Goal: Task Accomplishment & Management: Use online tool/utility

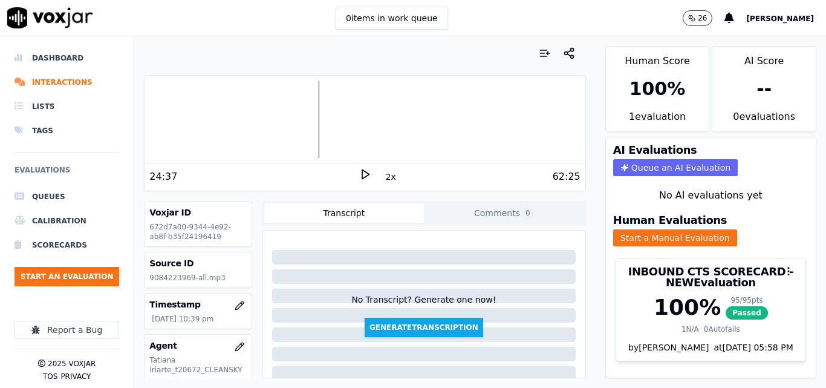
scroll to position [181, 0]
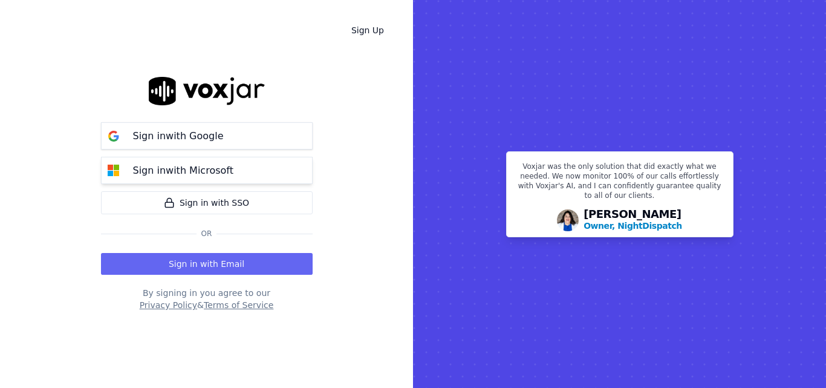
click at [226, 166] on div "Sign in with Microsoft" at bounding box center [183, 170] width 115 height 15
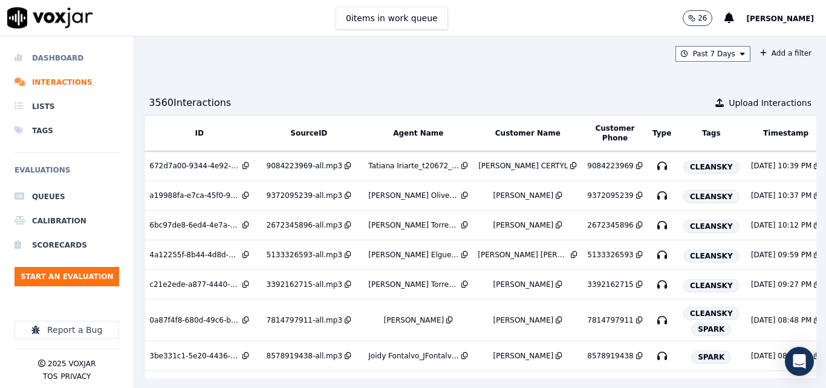
click at [59, 54] on li "Dashboard" at bounding box center [67, 58] width 105 height 24
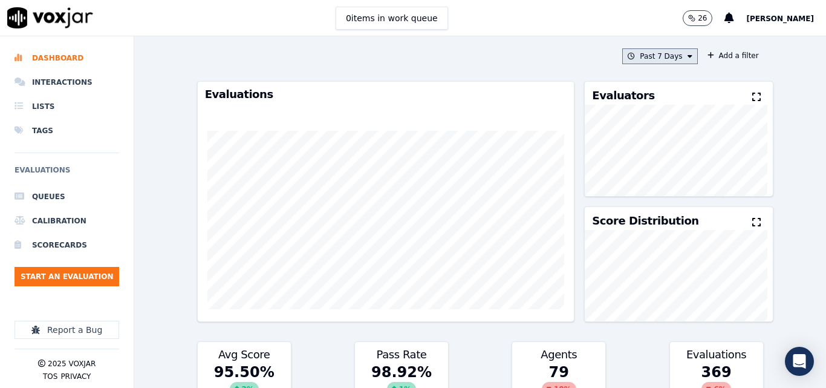
click at [645, 56] on button "Past 7 Days" at bounding box center [660, 56] width 75 height 16
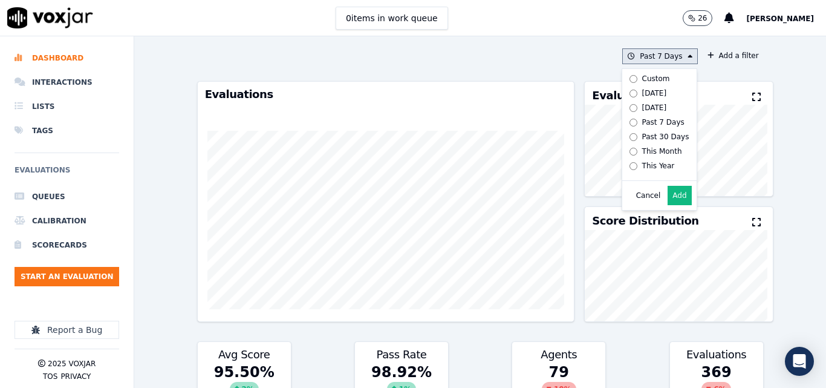
click at [642, 92] on div "Today" at bounding box center [654, 93] width 25 height 10
click at [668, 198] on button "Add" at bounding box center [680, 195] width 24 height 19
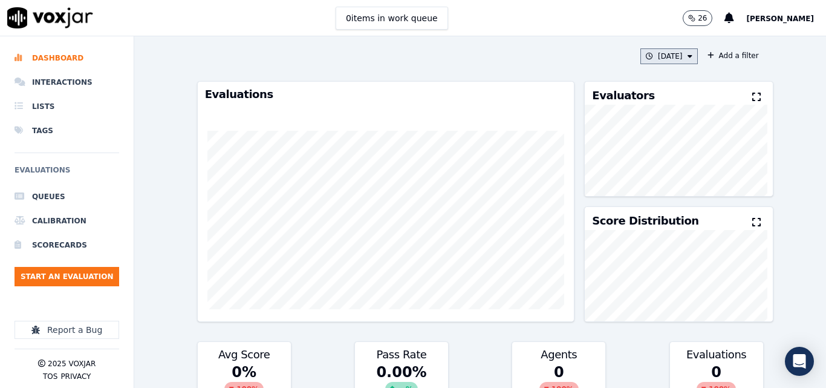
click at [668, 57] on button "Today" at bounding box center [669, 56] width 57 height 16
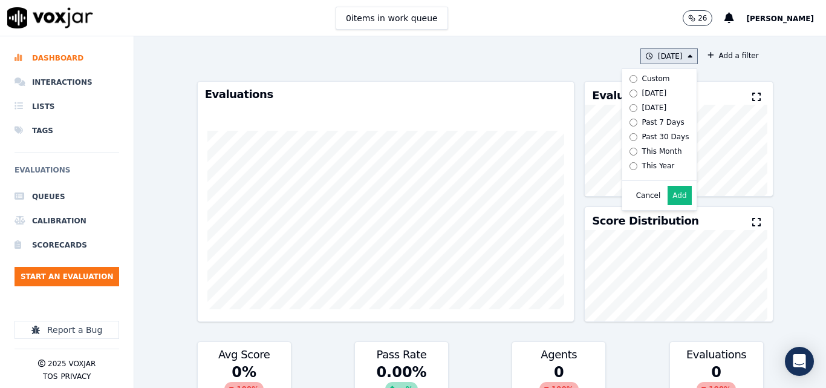
click at [645, 96] on div "Today" at bounding box center [654, 93] width 25 height 10
drag, startPoint x: 645, startPoint y: 105, endPoint x: 659, endPoint y: 153, distance: 50.4
click at [645, 106] on div "Yesterday" at bounding box center [654, 108] width 25 height 10
click at [670, 203] on button "Add" at bounding box center [680, 195] width 24 height 19
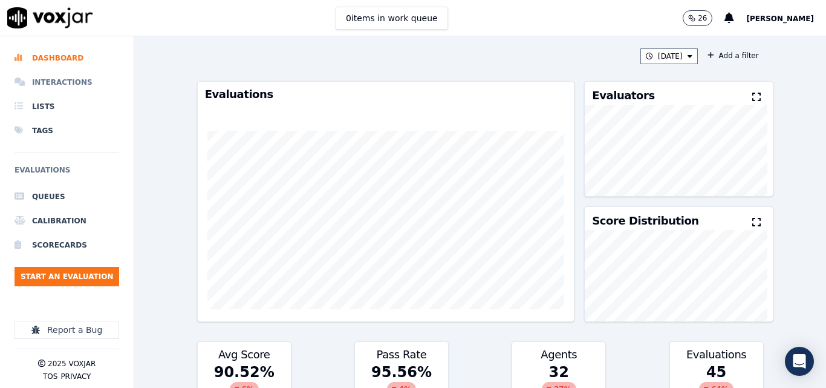
click at [34, 82] on li "Interactions" at bounding box center [67, 82] width 105 height 24
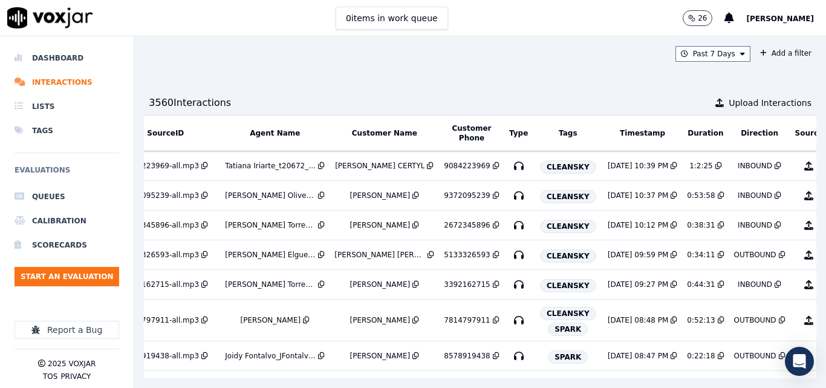
scroll to position [0, 194]
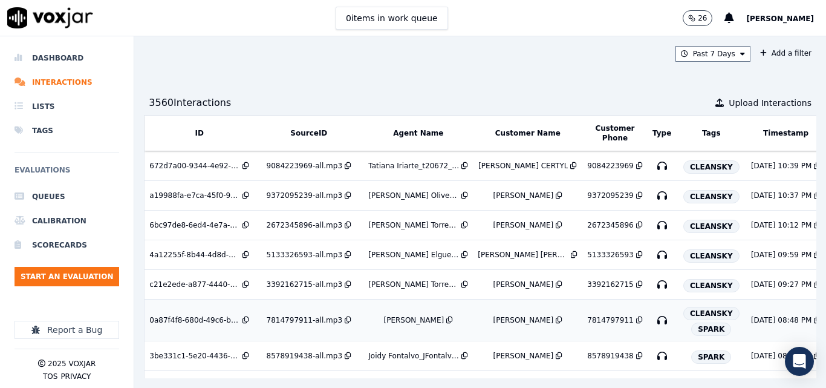
scroll to position [0, 214]
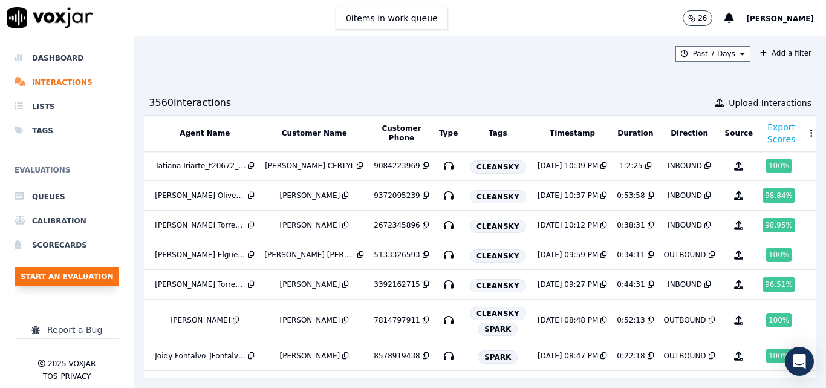
click at [60, 275] on button "Start an Evaluation" at bounding box center [67, 276] width 105 height 19
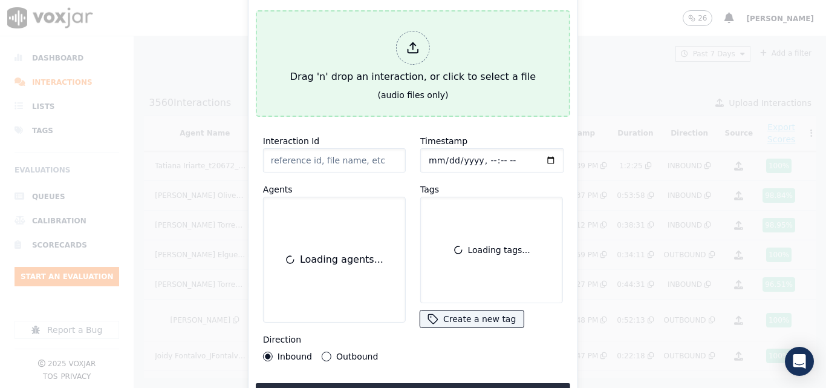
click at [353, 87] on button "Drag 'n' drop an interaction, or click to select a file (audio files only)" at bounding box center [413, 63] width 315 height 106
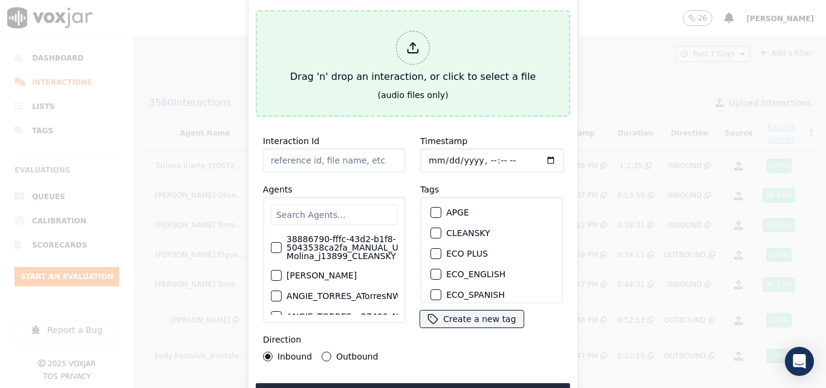
type input "20250814-185433_6149061080-all.mp3"
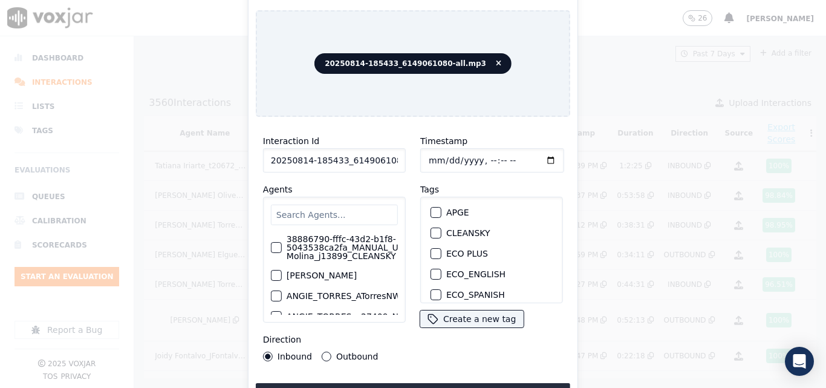
click at [323, 216] on input "text" at bounding box center [334, 214] width 127 height 21
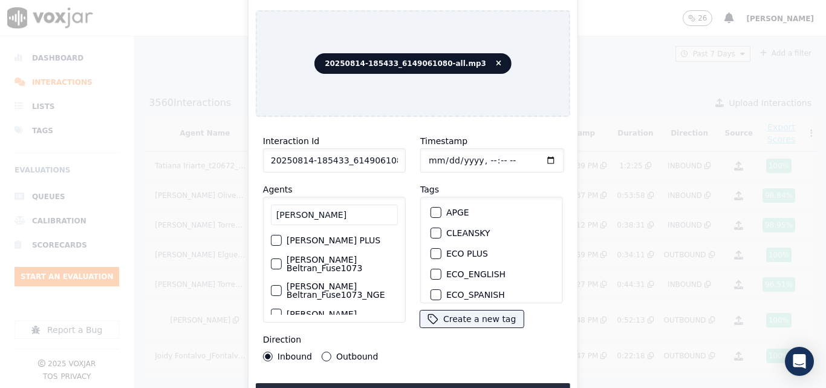
type input "[PERSON_NAME]"
click at [309, 282] on label "[PERSON_NAME] Beltran_Fuse1073­_NGE" at bounding box center [342, 290] width 111 height 17
click at [282, 285] on button "[PERSON_NAME] Beltran_Fuse1073­_NGE" at bounding box center [276, 290] width 11 height 11
click at [431, 252] on div "button" at bounding box center [435, 256] width 8 height 8
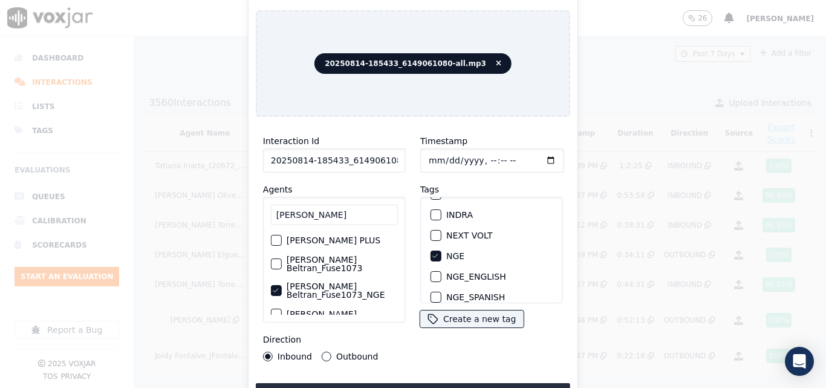
click at [324, 352] on button "Outbound" at bounding box center [327, 356] width 10 height 10
click at [359, 383] on button "Upload interaction to start evaluation" at bounding box center [413, 394] width 315 height 22
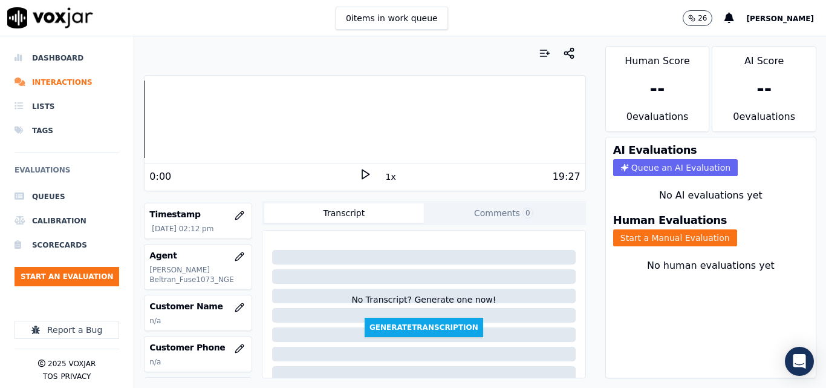
scroll to position [121, 0]
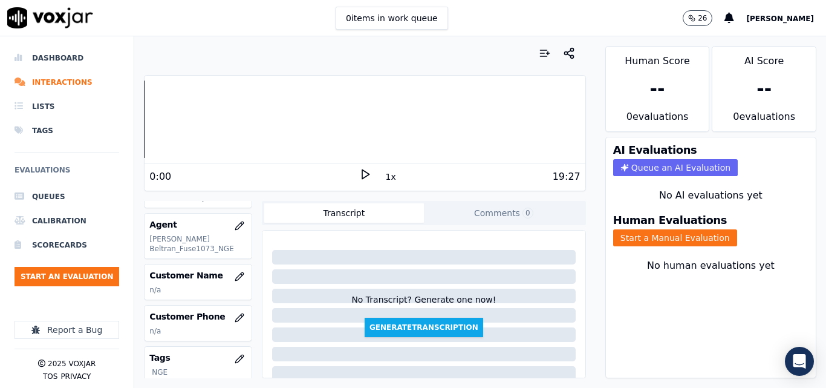
click at [362, 162] on div "Your browser does not support the audio element." at bounding box center [365, 120] width 440 height 88
click at [361, 172] on icon at bounding box center [365, 174] width 12 height 12
click at [384, 181] on button "1x" at bounding box center [391, 176] width 15 height 17
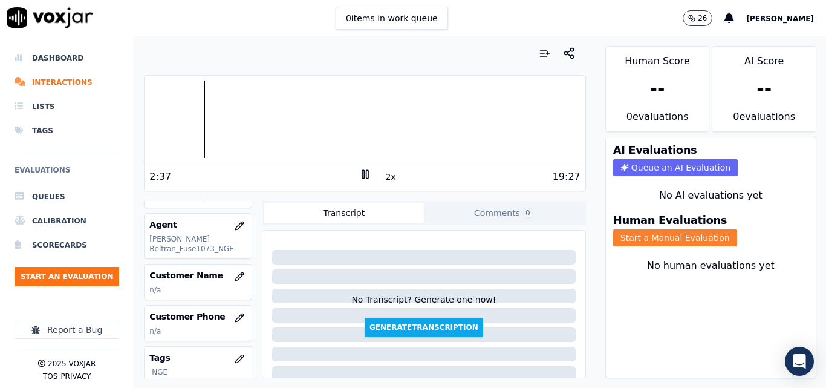
click at [631, 237] on button "Start a Manual Evaluation" at bounding box center [675, 237] width 124 height 17
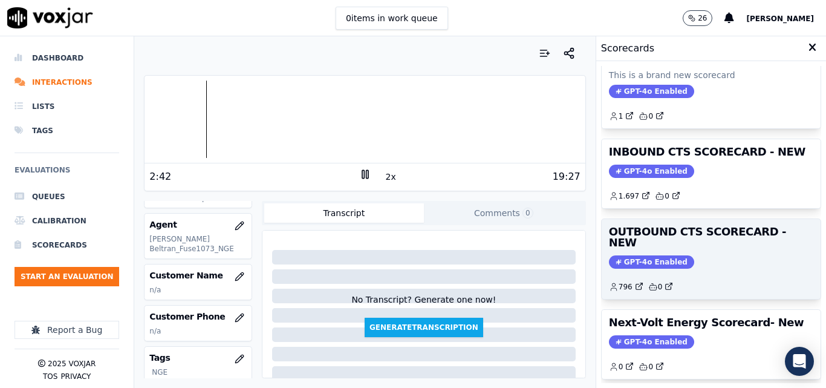
click at [730, 272] on div "796 0" at bounding box center [711, 281] width 204 height 19
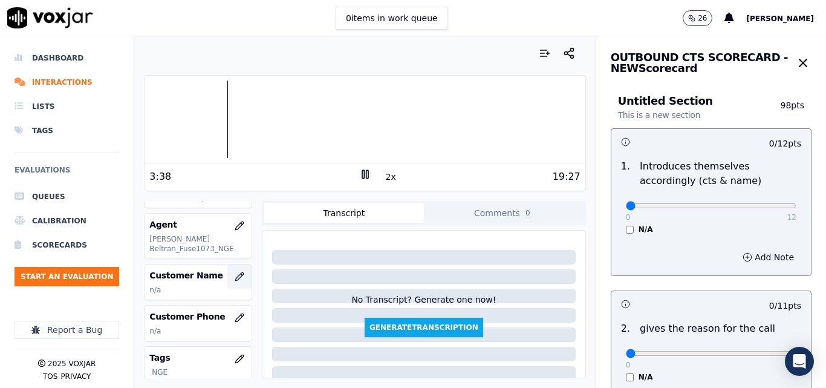
click at [235, 272] on icon "button" at bounding box center [240, 277] width 10 height 10
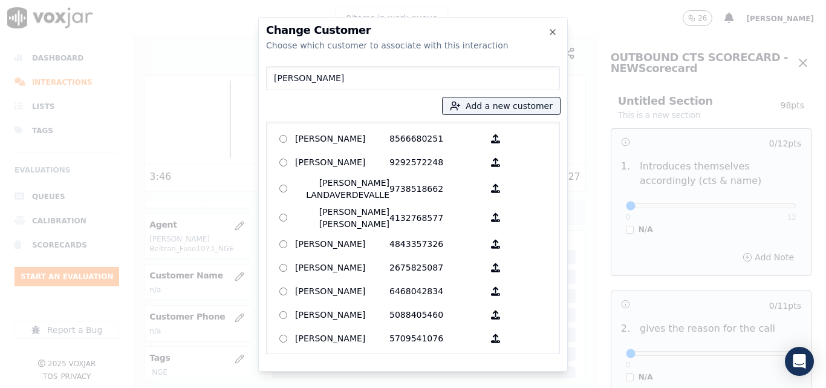
type input "[PERSON_NAME]"
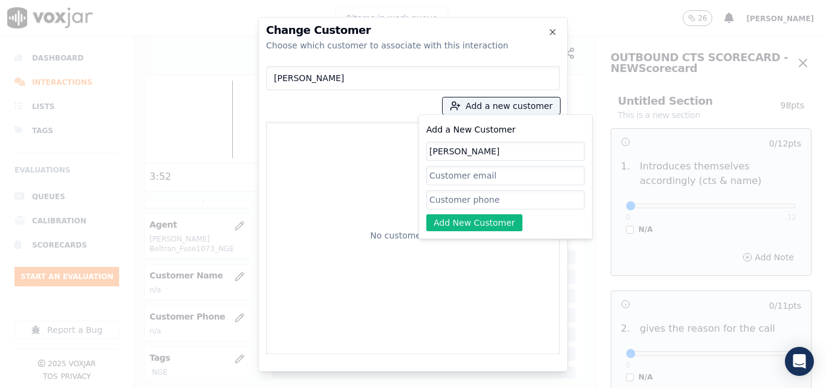
type input "[PERSON_NAME]"
paste input "6149061080"
type input "6149061080"
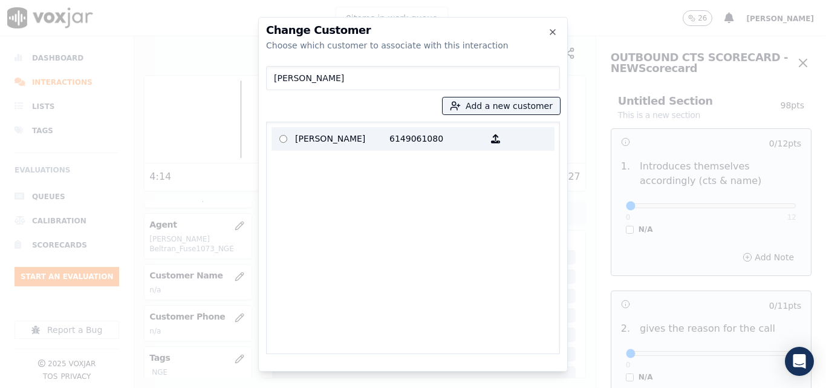
click at [376, 134] on p "[PERSON_NAME]" at bounding box center [342, 138] width 94 height 19
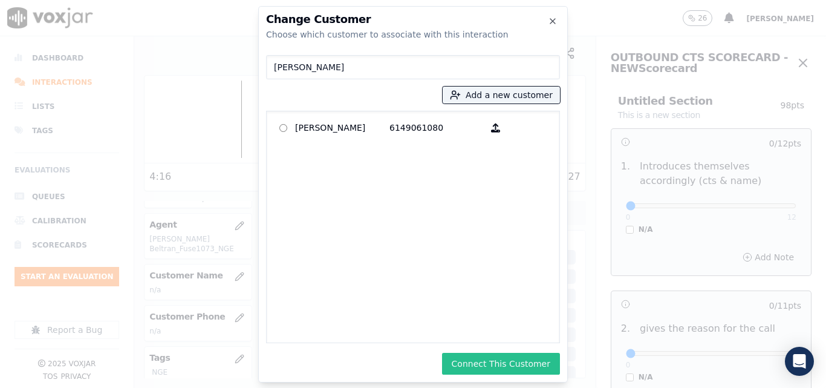
click at [489, 355] on button "Connect This Customer" at bounding box center [501, 364] width 118 height 22
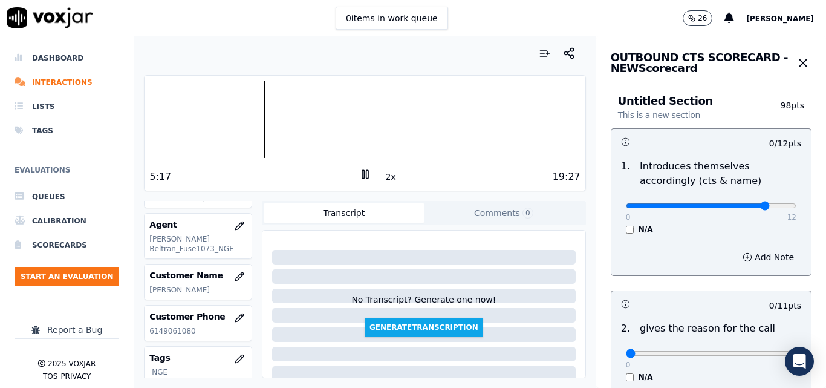
click at [746, 208] on input "range" at bounding box center [711, 205] width 171 height 5
drag, startPoint x: 753, startPoint y: 206, endPoint x: 779, endPoint y: 204, distance: 26.1
type input "12"
click at [779, 204] on input "range" at bounding box center [711, 205] width 171 height 5
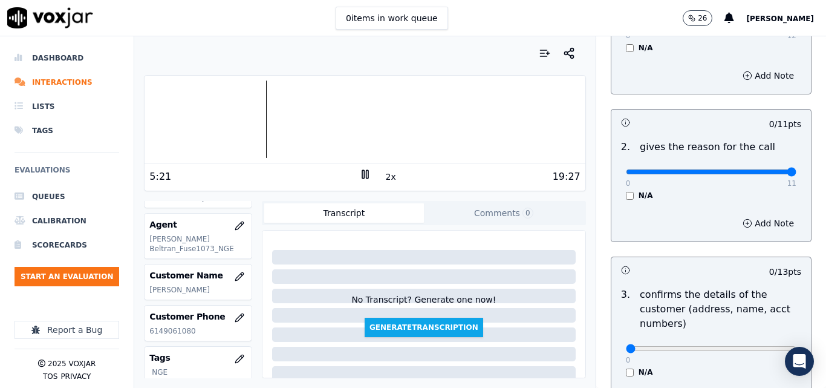
type input "11"
click at [763, 27] on input "range" at bounding box center [711, 24] width 171 height 5
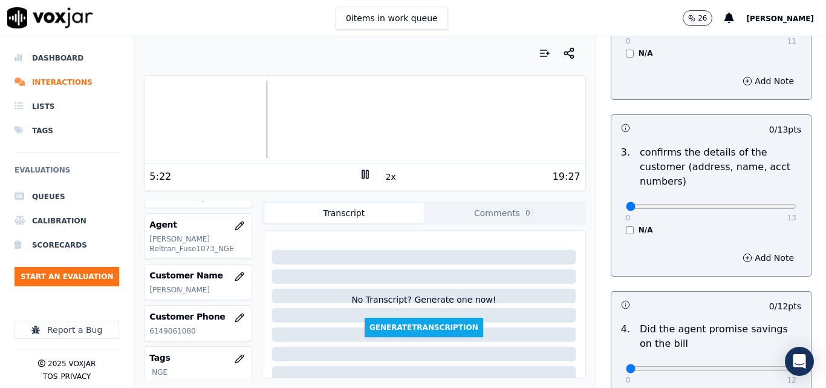
scroll to position [363, 0]
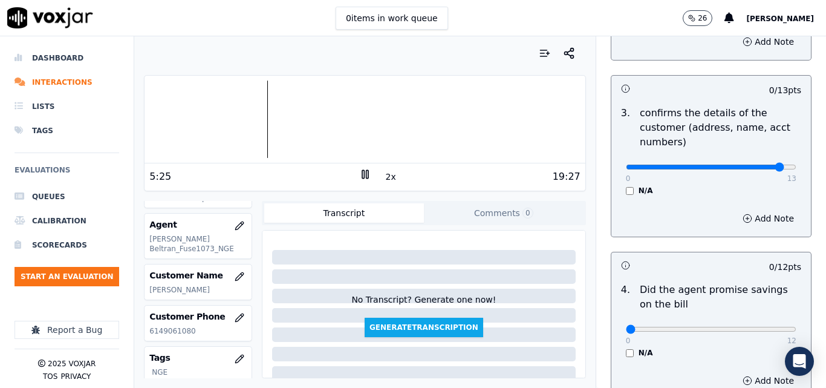
type input "13"
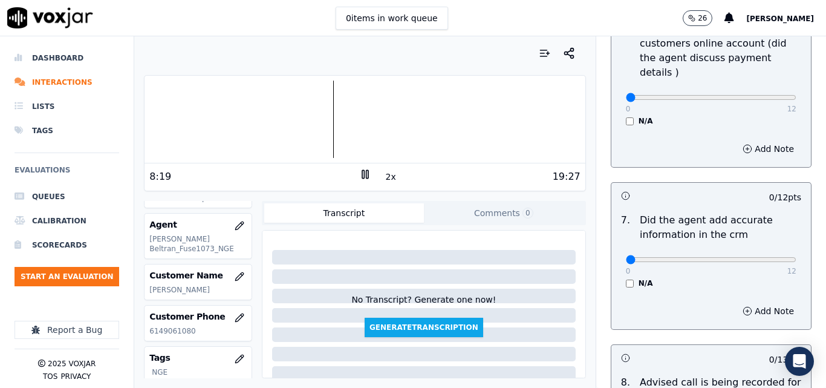
scroll to position [1089, 0]
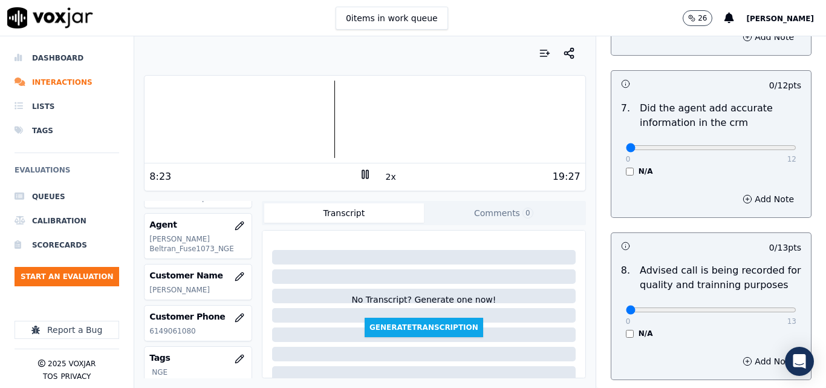
click at [316, 116] on div at bounding box center [365, 118] width 440 height 77
click at [310, 114] on div at bounding box center [365, 118] width 440 height 77
click at [384, 174] on button "2x" at bounding box center [391, 176] width 15 height 17
type input "12"
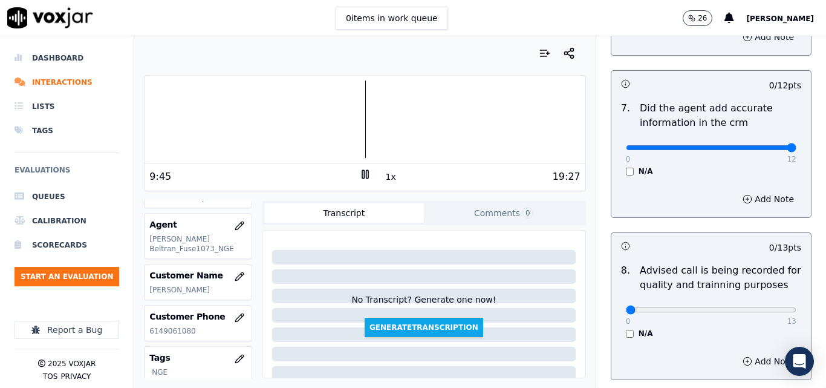
type input "13"
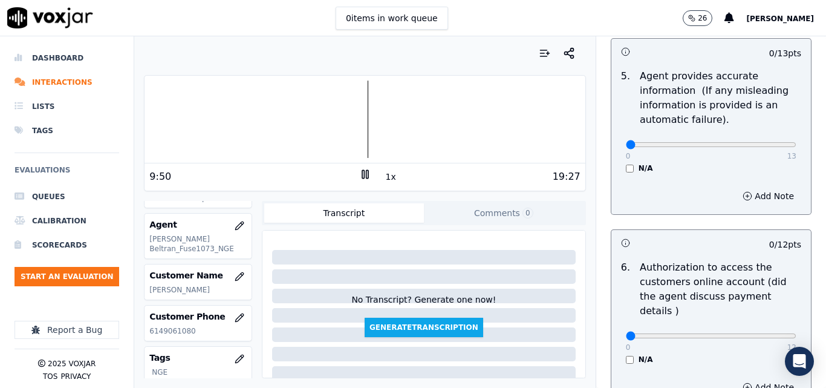
scroll to position [743, 0]
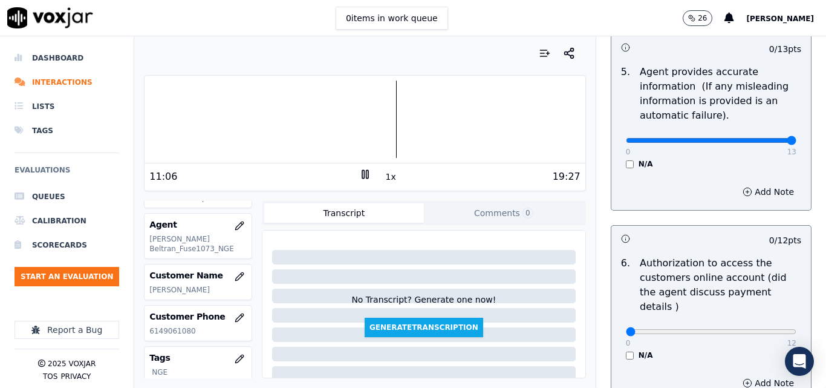
drag, startPoint x: 755, startPoint y: 138, endPoint x: 776, endPoint y: 144, distance: 21.4
type input "13"
type input "12"
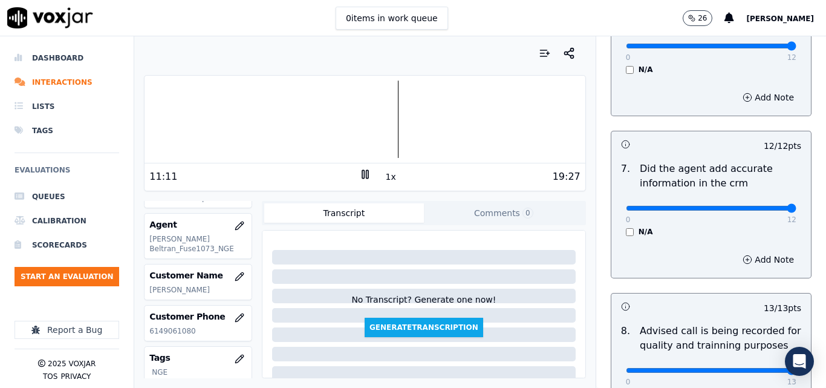
scroll to position [1166, 0]
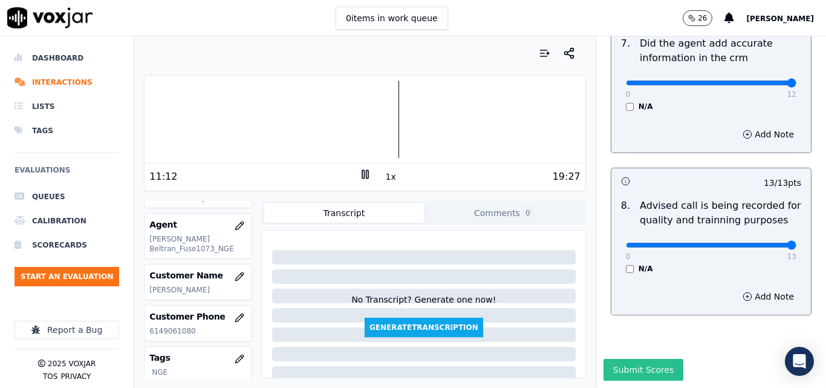
click at [656, 359] on button "Submit Scores" at bounding box center [644, 370] width 80 height 22
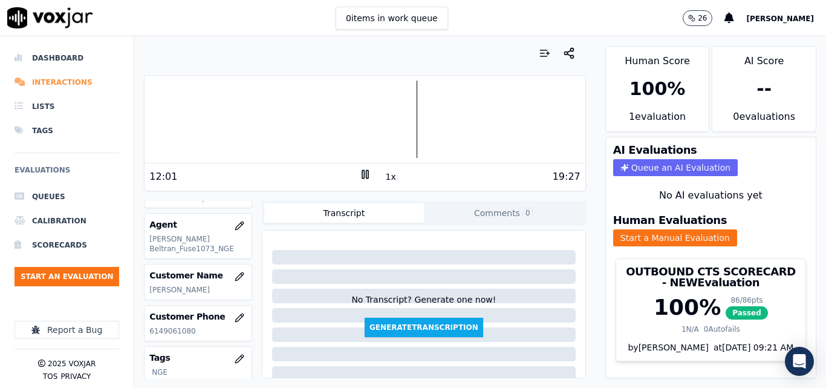
click at [43, 79] on li "Interactions" at bounding box center [67, 82] width 105 height 24
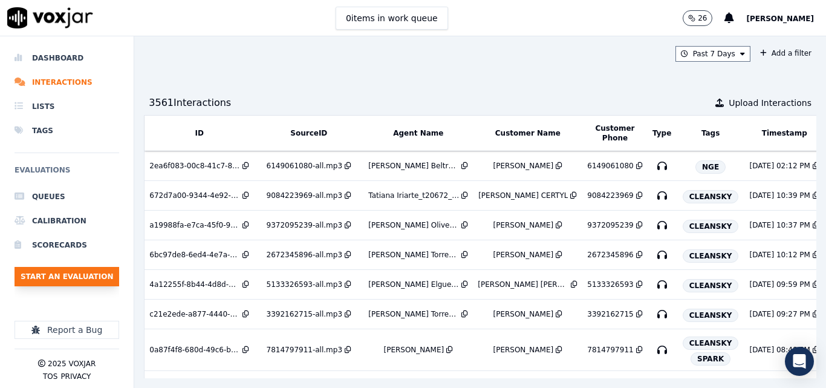
click at [93, 284] on button "Start an Evaluation" at bounding box center [67, 276] width 105 height 19
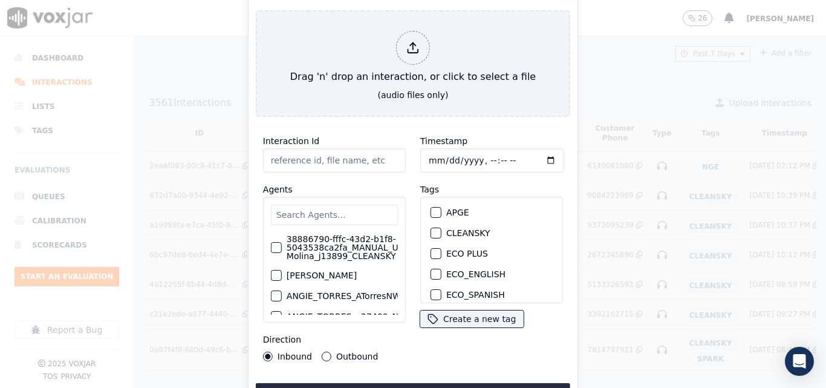
click at [322, 209] on input "text" at bounding box center [334, 214] width 127 height 21
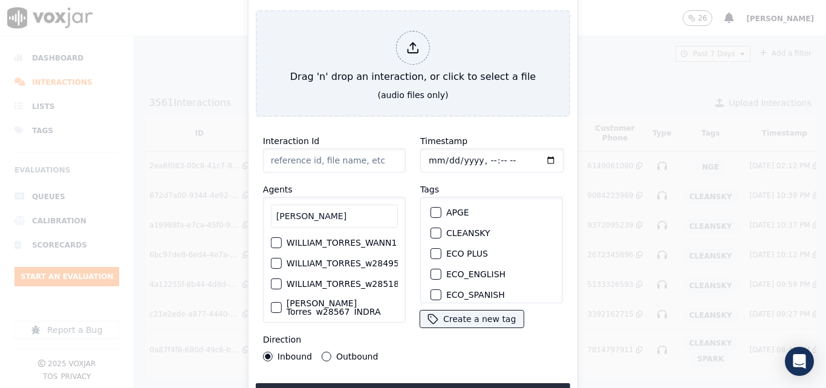
type input "[PERSON_NAME]"
click at [353, 238] on label "WILLIAM_TORRES_WANN1205_NGE" at bounding box center [308, 242] width 149 height 8
click at [229, 237] on button "WILLIAM_TORRES_WANN1205_NGE" at bounding box center [223, 242] width 11 height 11
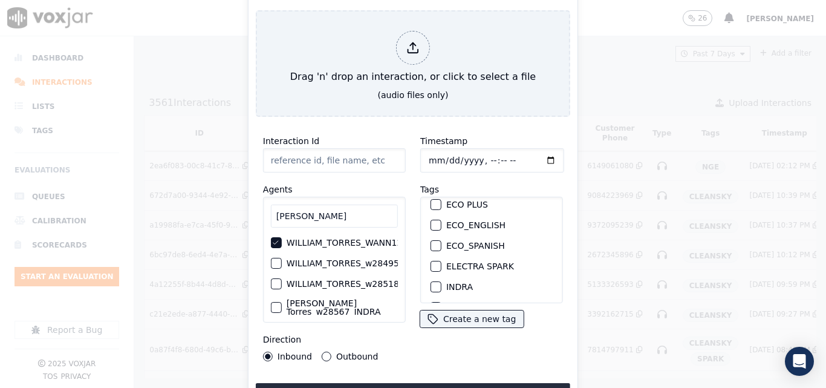
scroll to position [121, 0]
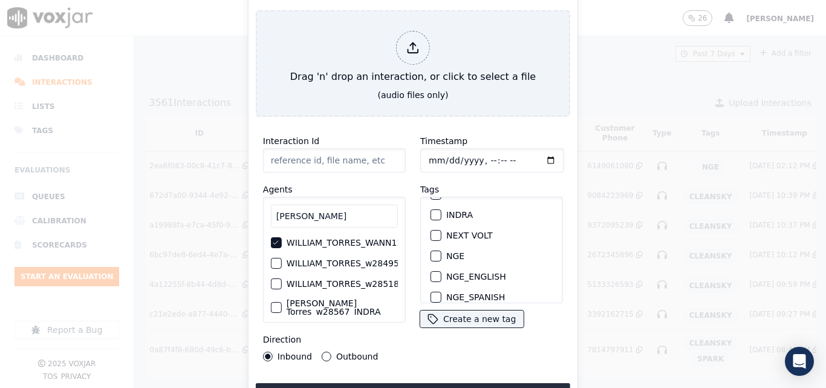
click at [431, 252] on div "button" at bounding box center [435, 256] width 8 height 8
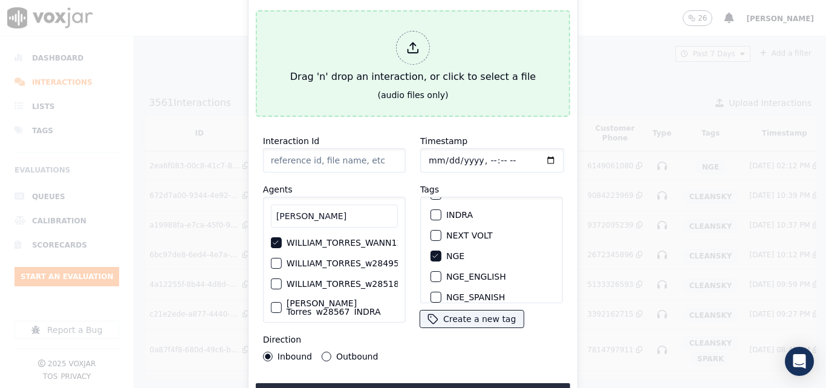
click at [410, 50] on div at bounding box center [413, 48] width 34 height 34
type input "20250814-164959_9786019752-all.mp3"
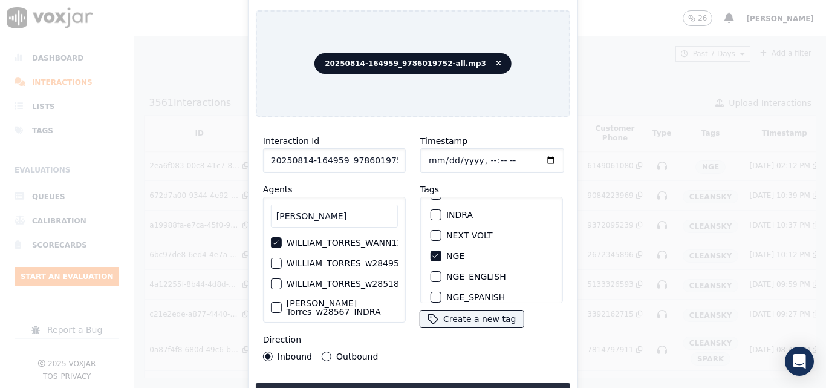
click at [323, 351] on button "Outbound" at bounding box center [327, 356] width 10 height 10
click at [372, 384] on button "Upload interaction to start evaluation" at bounding box center [413, 394] width 315 height 22
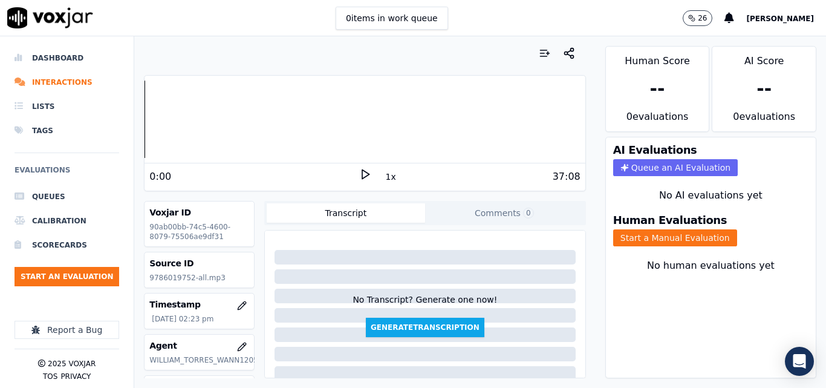
click at [359, 173] on icon at bounding box center [365, 174] width 12 height 12
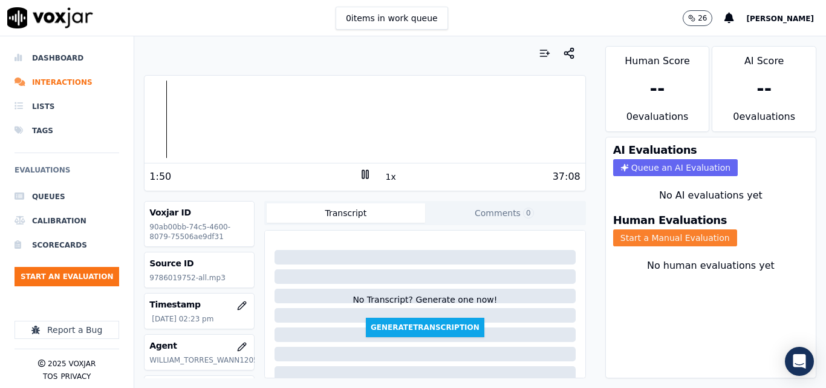
click at [649, 236] on button "Start a Manual Evaluation" at bounding box center [675, 237] width 124 height 17
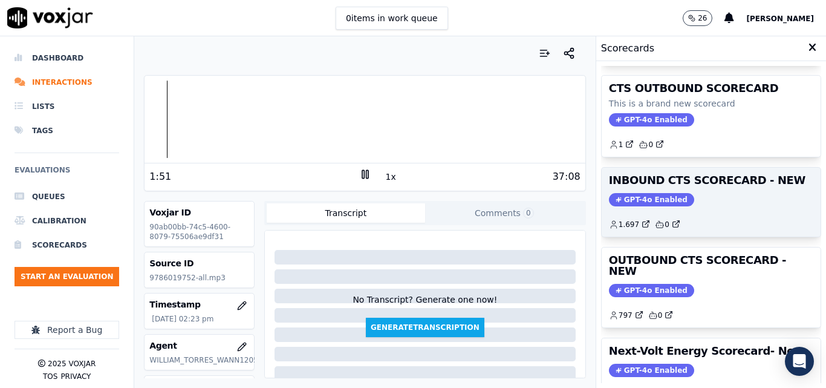
scroll to position [121, 0]
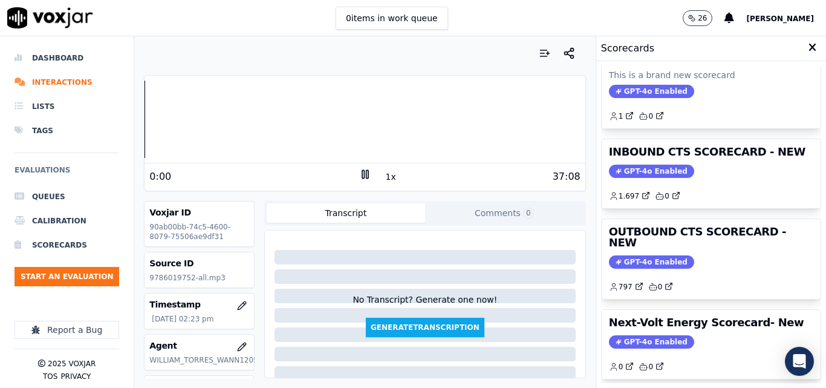
click at [139, 114] on div "Your browser does not support the audio element. 0:00 1x 37:08 Voxjar ID 90ab00…" at bounding box center [364, 211] width 461 height 351
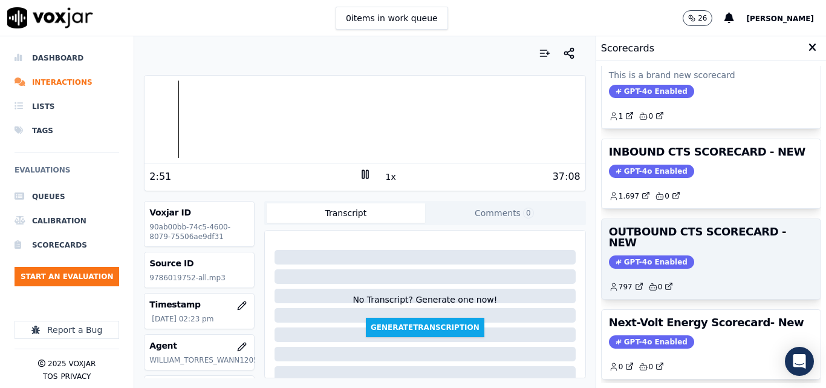
click at [685, 255] on div "GPT-4o Enabled" at bounding box center [711, 261] width 204 height 13
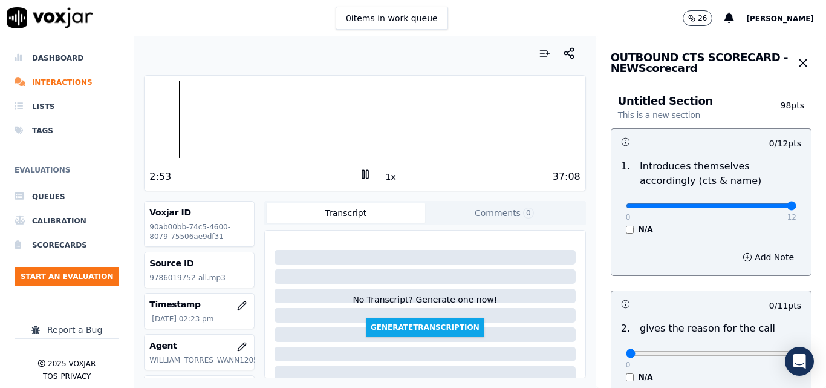
drag, startPoint x: 750, startPoint y: 208, endPoint x: 767, endPoint y: 207, distance: 17.0
type input "12"
click at [767, 207] on input "range" at bounding box center [711, 205] width 171 height 5
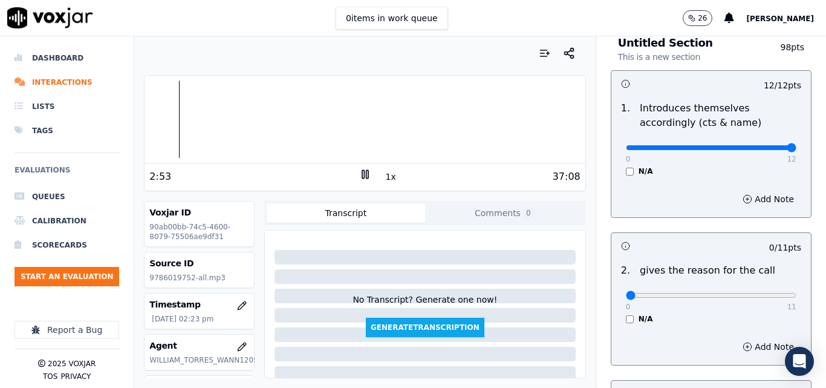
scroll to position [181, 0]
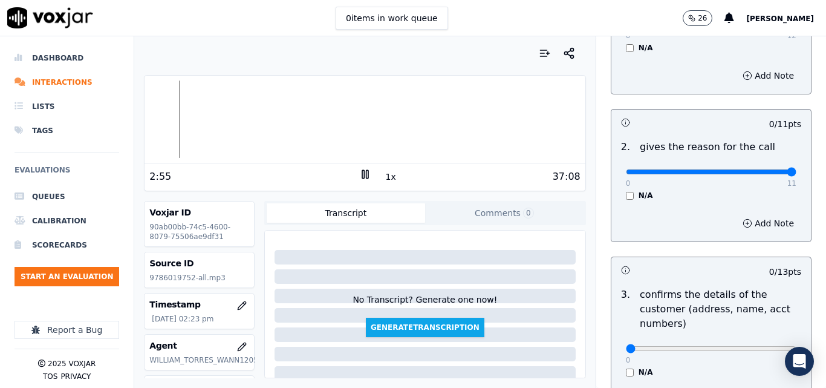
type input "11"
click at [762, 27] on input "range" at bounding box center [711, 24] width 171 height 5
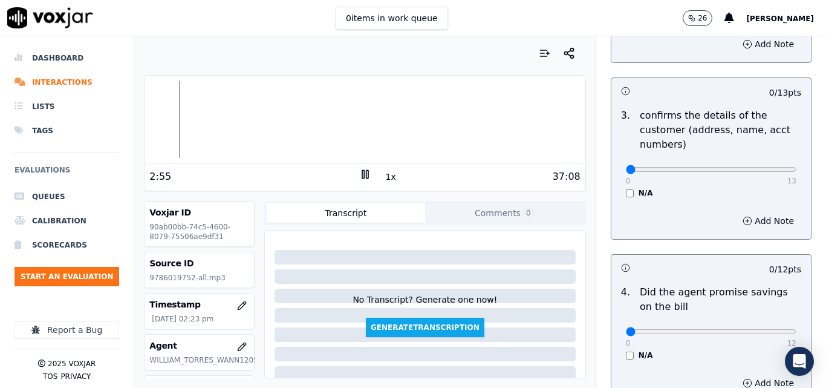
scroll to position [363, 0]
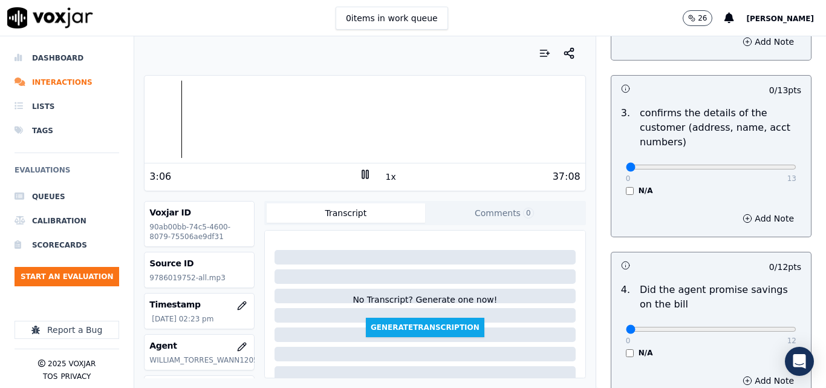
click at [364, 174] on icon at bounding box center [365, 174] width 12 height 12
click at [362, 174] on polygon at bounding box center [365, 174] width 7 height 9
click at [362, 171] on rect at bounding box center [363, 174] width 2 height 8
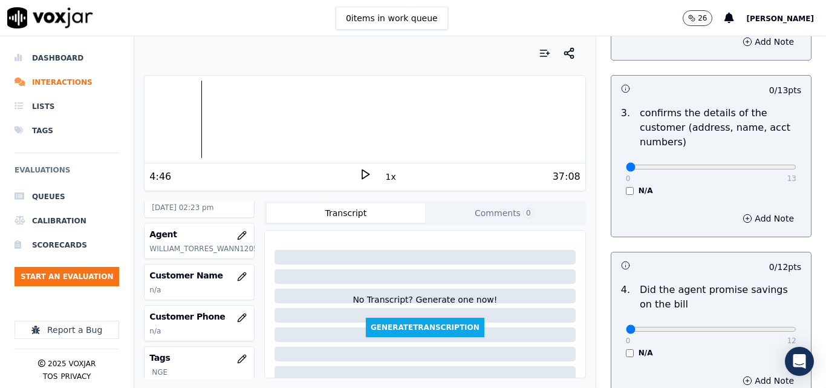
scroll to position [121, 0]
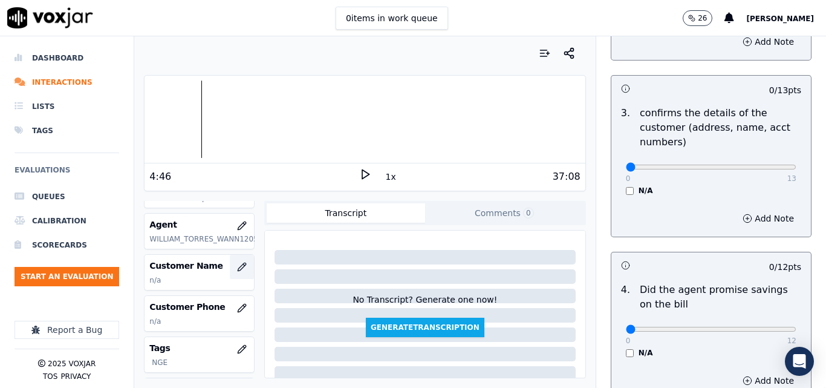
click at [230, 272] on button "button" at bounding box center [242, 267] width 24 height 24
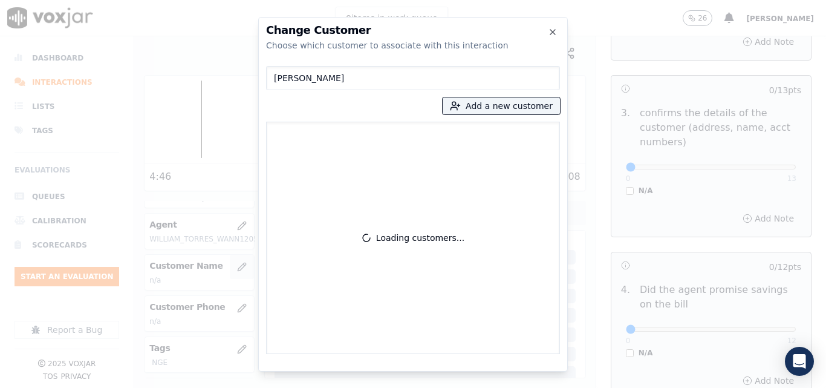
type input "[PERSON_NAME]"
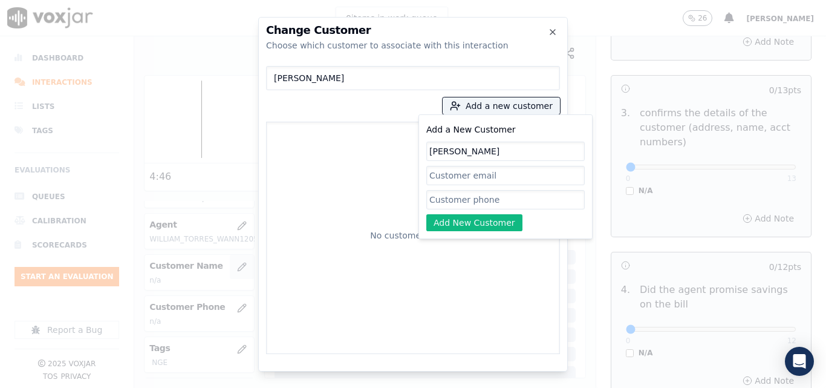
type input "[PERSON_NAME]"
type input "V"
paste input "9786019752"
type input "9786019752"
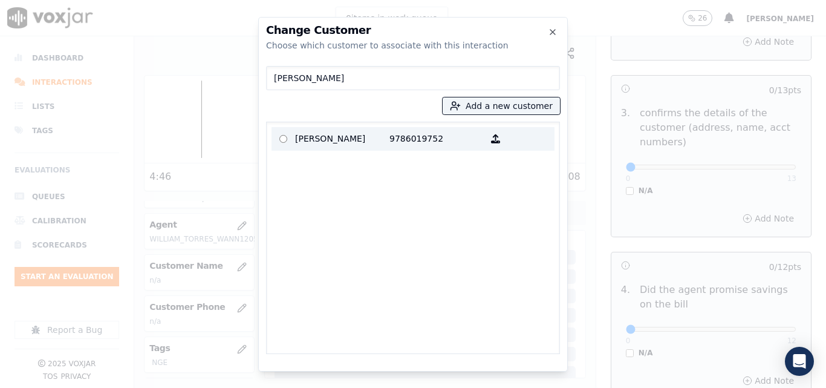
click at [430, 128] on label "[PERSON_NAME] 9786019752" at bounding box center [413, 139] width 283 height 24
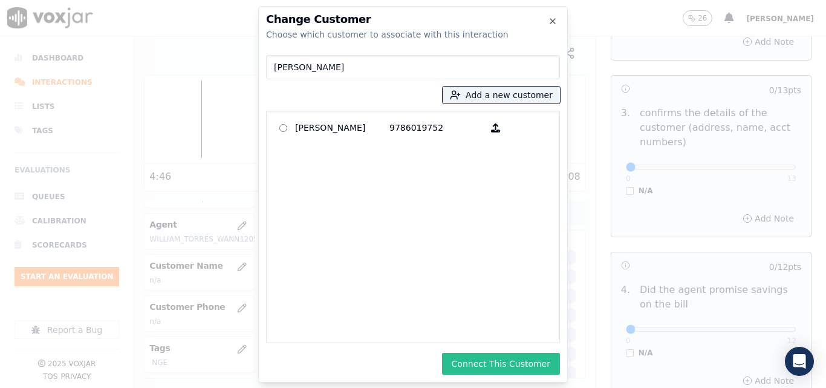
click at [504, 358] on button "Connect This Customer" at bounding box center [501, 364] width 118 height 22
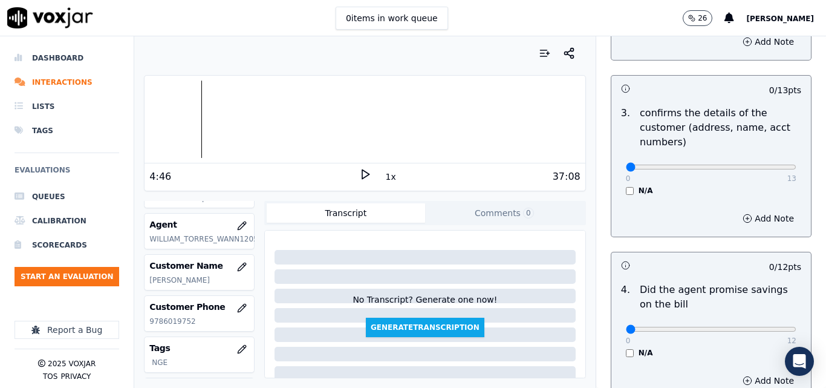
click at [362, 170] on polygon at bounding box center [365, 174] width 7 height 9
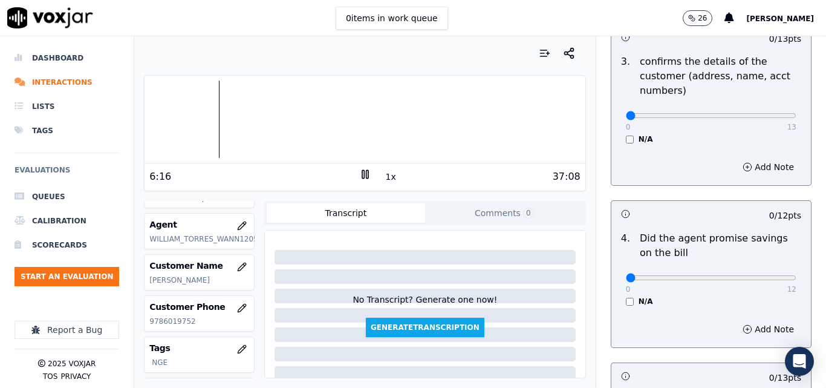
scroll to position [484, 0]
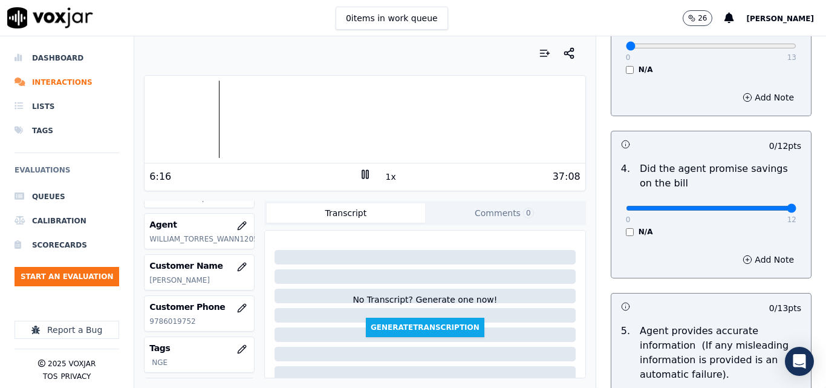
drag, startPoint x: 747, startPoint y: 204, endPoint x: 776, endPoint y: 211, distance: 29.1
type input "12"
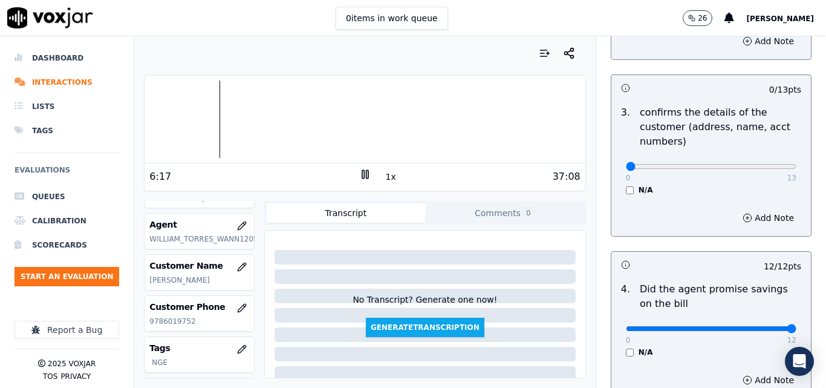
scroll to position [363, 0]
click at [384, 171] on button "1x" at bounding box center [391, 176] width 15 height 17
click at [384, 171] on button "1.5x" at bounding box center [396, 176] width 24 height 17
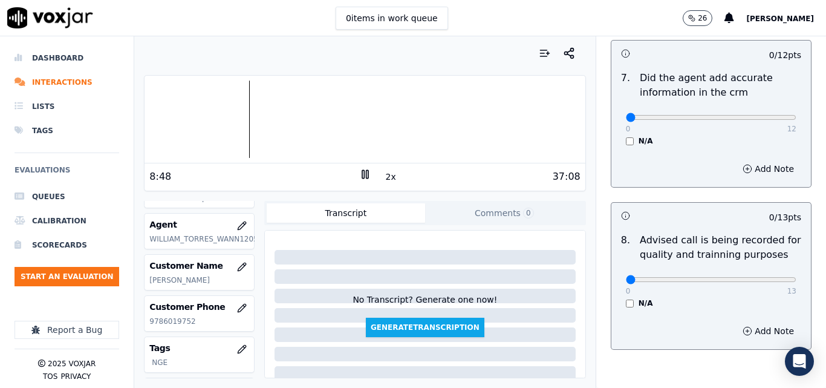
scroll to position [1166, 0]
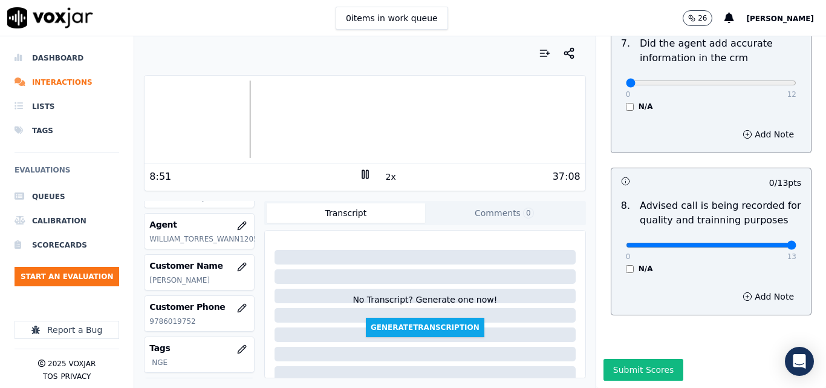
type input "13"
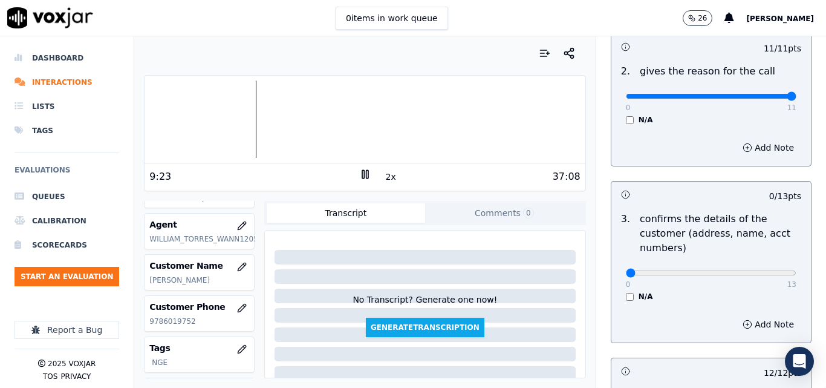
scroll to position [380, 0]
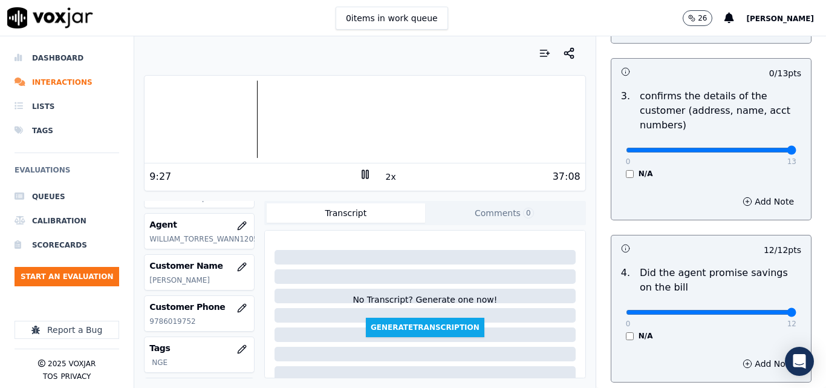
drag, startPoint x: 736, startPoint y: 149, endPoint x: 778, endPoint y: 151, distance: 41.8
type input "13"
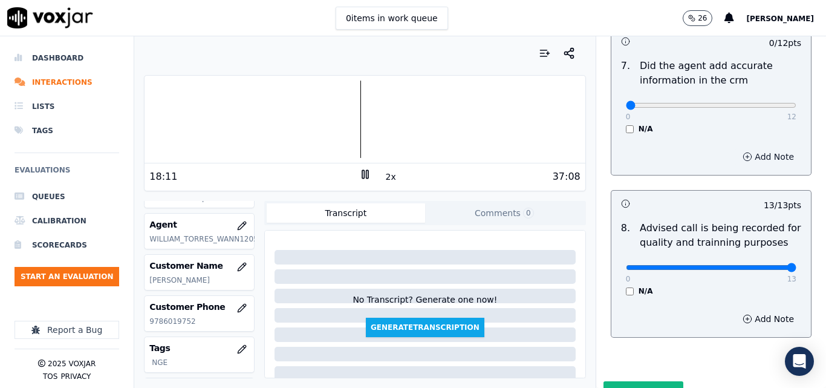
scroll to position [1106, 0]
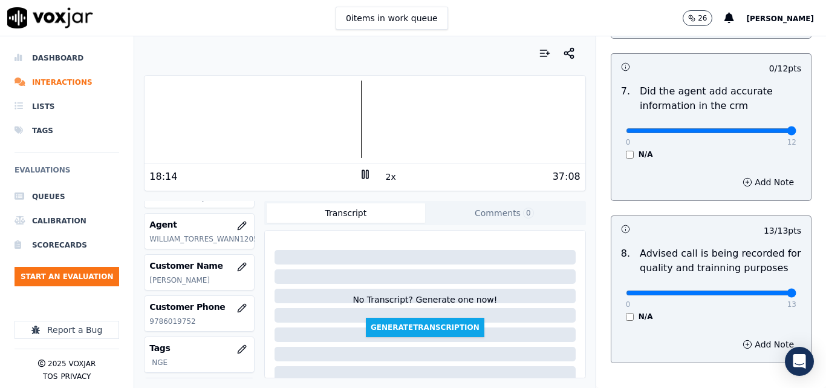
type input "12"
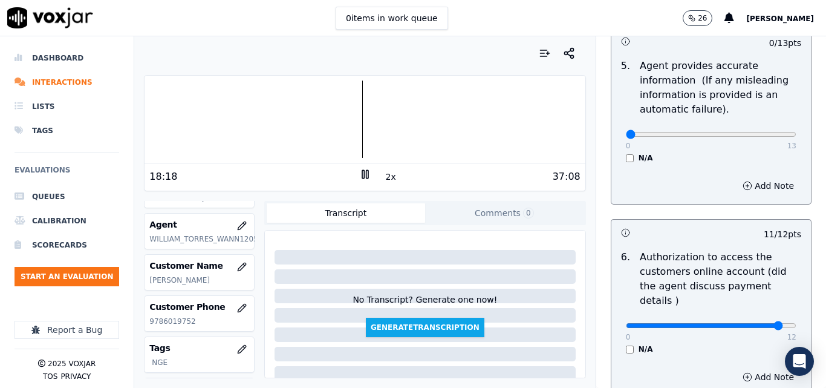
scroll to position [803, 0]
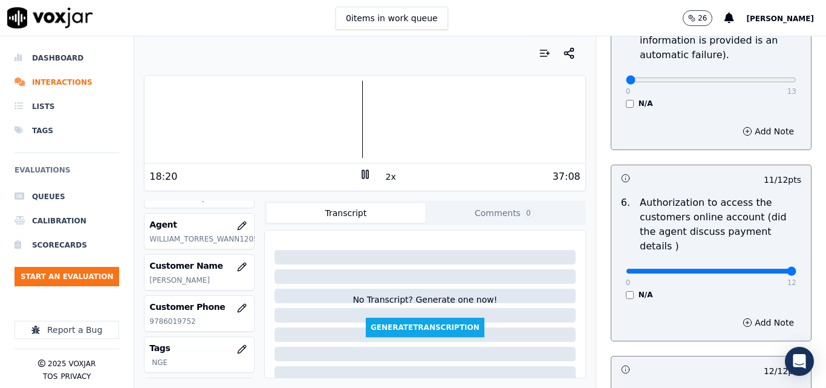
drag, startPoint x: 757, startPoint y: 256, endPoint x: 773, endPoint y: 257, distance: 15.7
type input "12"
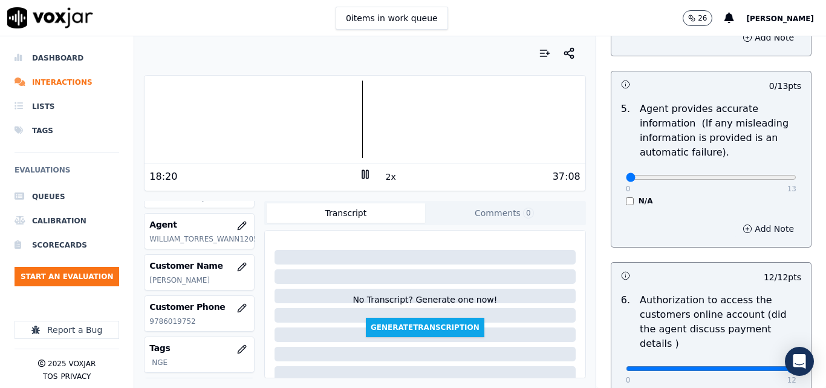
scroll to position [622, 0]
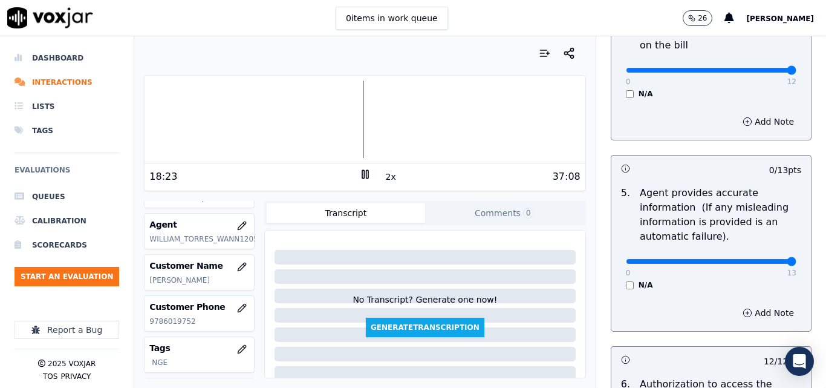
drag, startPoint x: 756, startPoint y: 264, endPoint x: 769, endPoint y: 260, distance: 14.0
type input "13"
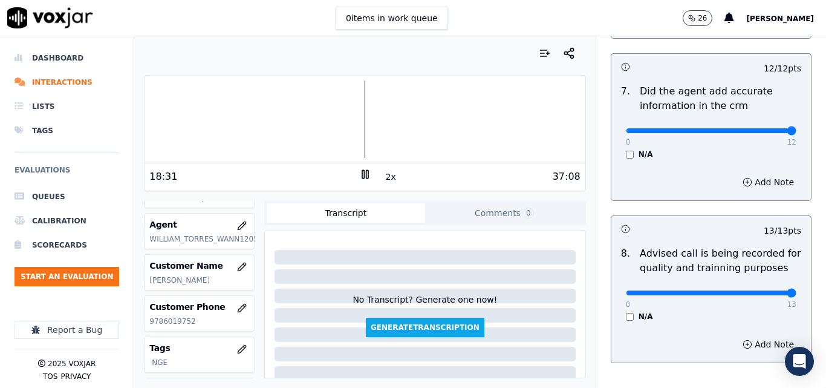
scroll to position [1166, 0]
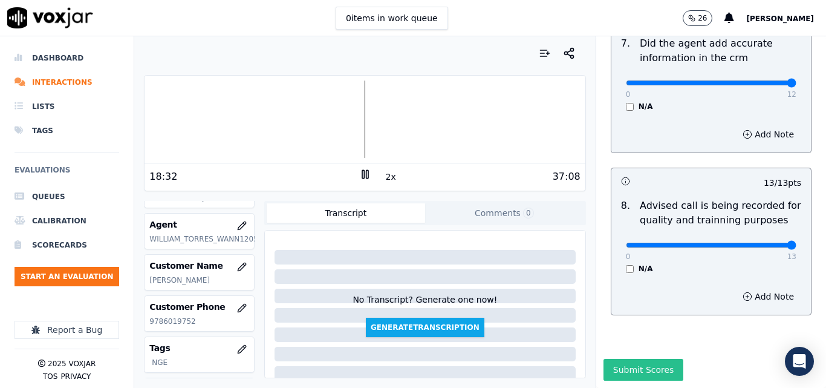
click at [633, 359] on button "Submit Scores" at bounding box center [644, 370] width 80 height 22
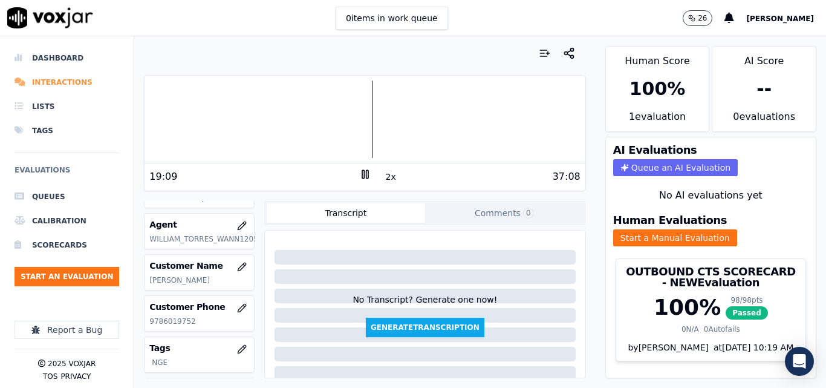
click at [69, 83] on li "Interactions" at bounding box center [67, 82] width 105 height 24
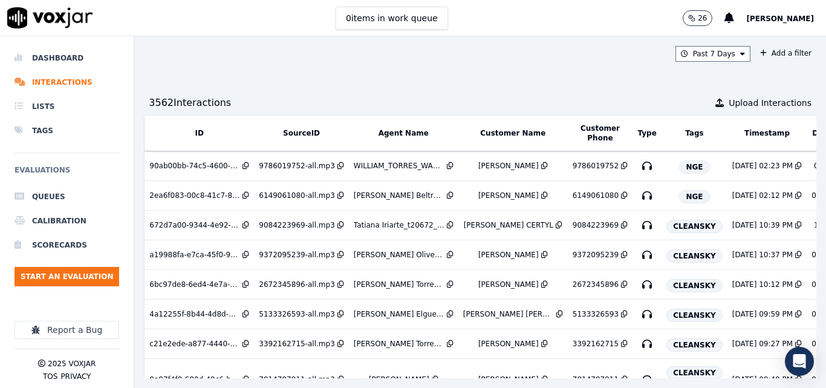
scroll to position [0, 183]
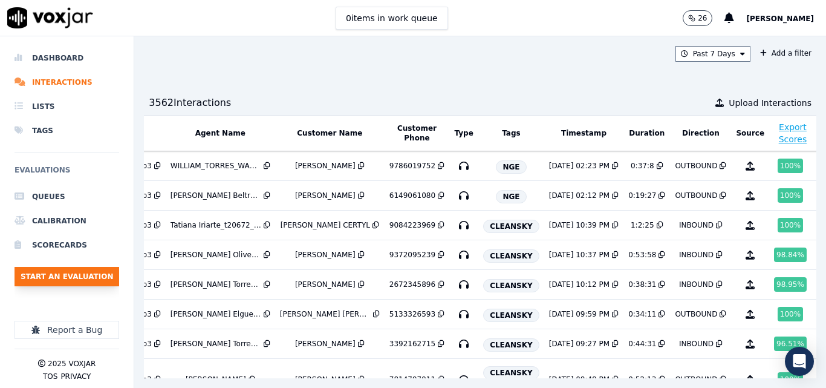
click at [91, 270] on button "Start an Evaluation" at bounding box center [67, 276] width 105 height 19
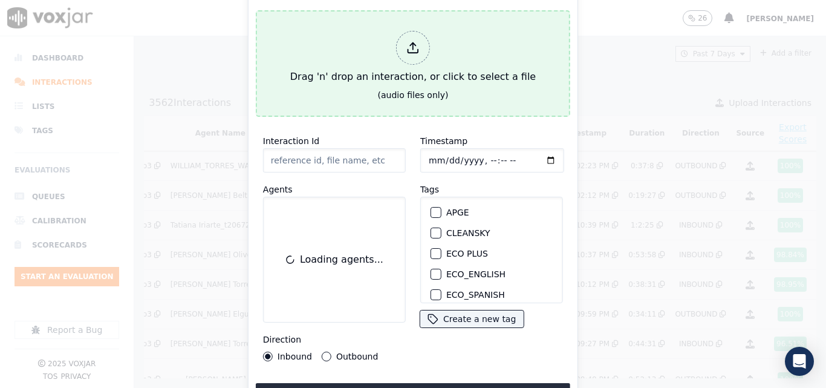
click at [338, 69] on div "Drag 'n' drop an interaction, or click to select a file" at bounding box center [413, 57] width 255 height 63
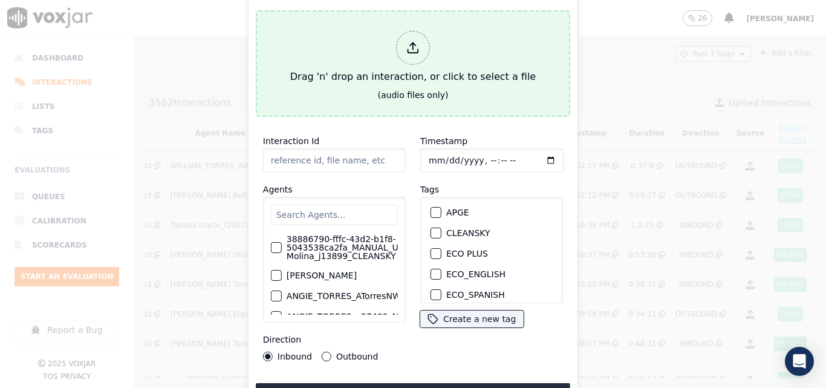
click at [385, 30] on div "Drag 'n' drop an interaction, or click to select a file" at bounding box center [413, 57] width 255 height 63
type input "20250814-165641_4015366407-all.mp3"
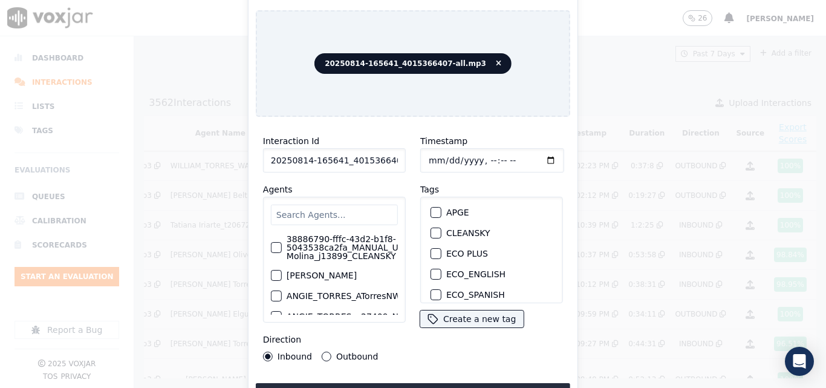
click at [364, 214] on input "text" at bounding box center [334, 214] width 127 height 21
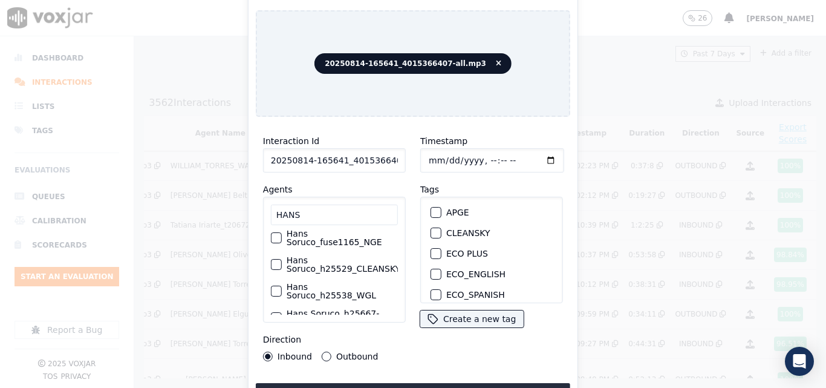
scroll to position [60, 0]
type input "HANS"
click at [319, 269] on label "Hans Soruco_fuse1165_NGE" at bounding box center [342, 265] width 111 height 17
click at [282, 269] on button "Hans Soruco_fuse1165_NGE" at bounding box center [276, 265] width 11 height 11
click at [324, 351] on button "Outbound" at bounding box center [327, 356] width 10 height 10
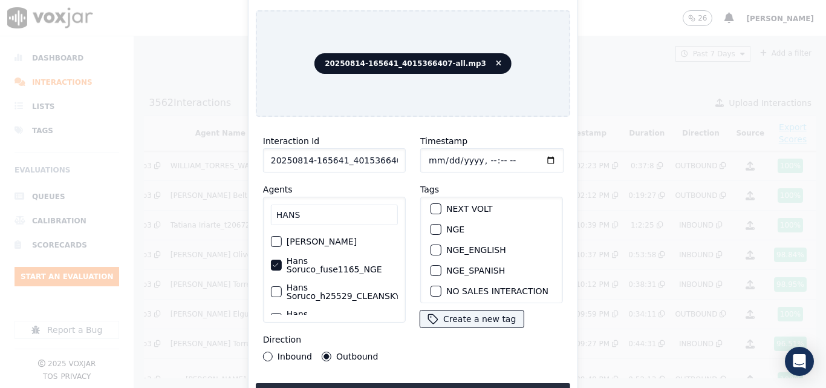
scroll to position [121, 0]
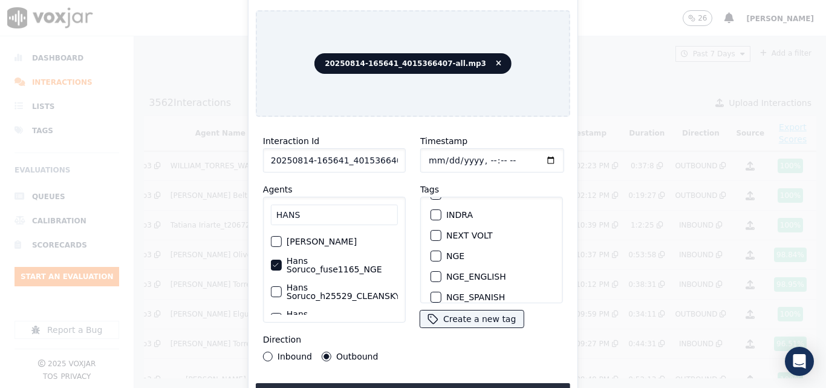
click at [431, 252] on div "button" at bounding box center [435, 256] width 8 height 8
click at [446, 384] on button "Upload interaction to start evaluation" at bounding box center [413, 394] width 315 height 22
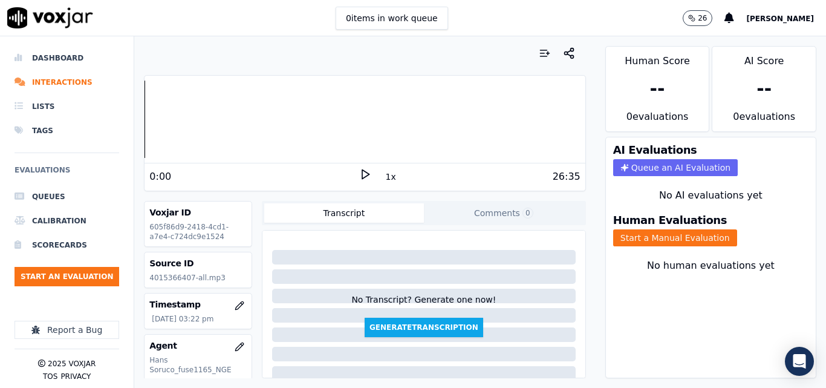
click at [0, 197] on nav "Dashboard Interactions Lists Tags Evaluations Queues Calibration Scorecards Sta…" at bounding box center [67, 211] width 134 height 351
click at [362, 177] on polygon at bounding box center [365, 174] width 7 height 9
click at [385, 174] on button "1x" at bounding box center [391, 176] width 15 height 17
click at [385, 176] on button "1x" at bounding box center [391, 176] width 15 height 17
click at [680, 238] on button "Start a Manual Evaluation" at bounding box center [675, 237] width 124 height 17
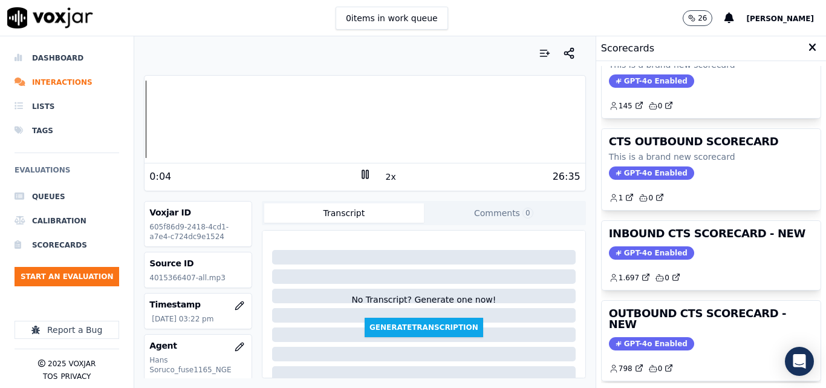
scroll to position [60, 0]
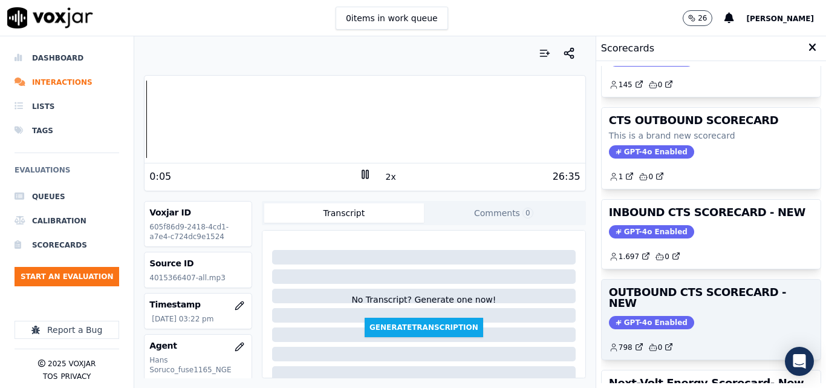
click at [674, 295] on h3 "OUTBOUND CTS SCORECARD - NEW" at bounding box center [711, 298] width 204 height 22
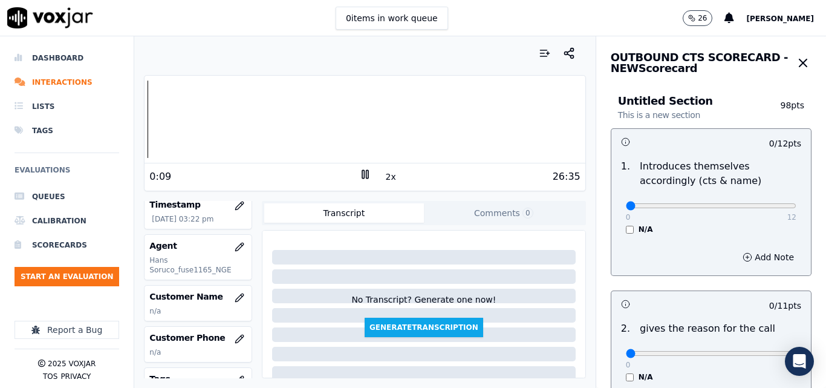
scroll to position [121, 0]
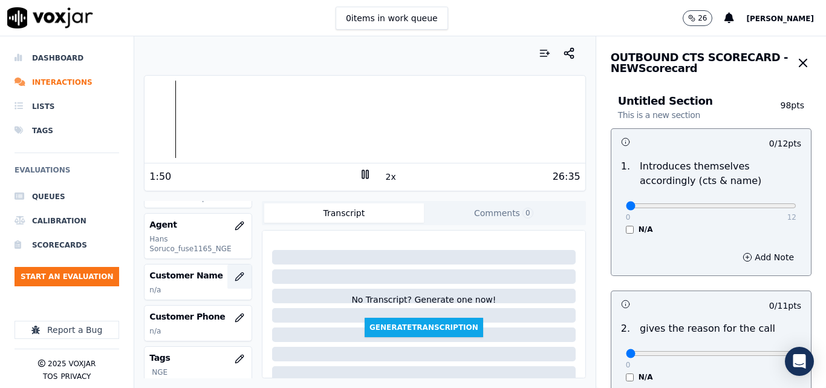
click at [227, 269] on button "button" at bounding box center [239, 276] width 24 height 24
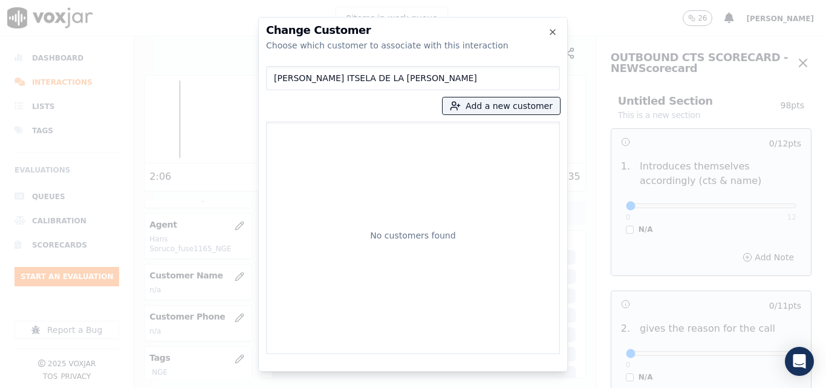
type input "[PERSON_NAME] ITSELA DE LA [PERSON_NAME]"
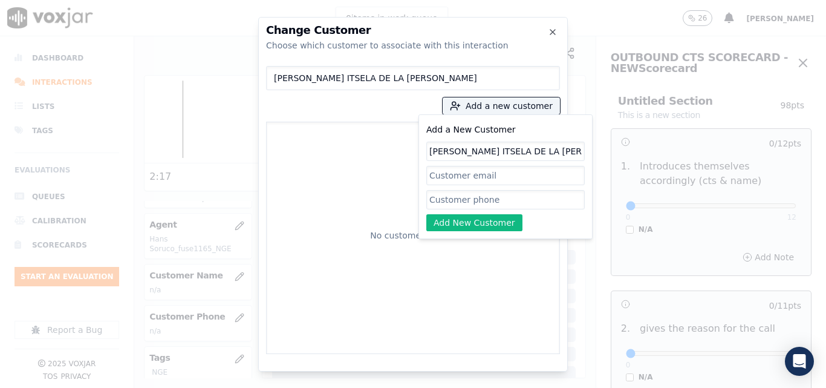
type input "[PERSON_NAME] ITSELA DE LA [PERSON_NAME]"
paste input "4015366407"
type input "4015366407"
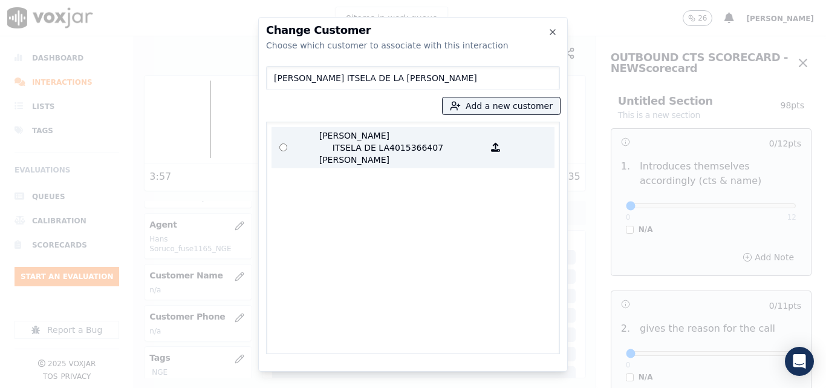
click at [413, 132] on p "4015366407" at bounding box center [437, 147] width 94 height 36
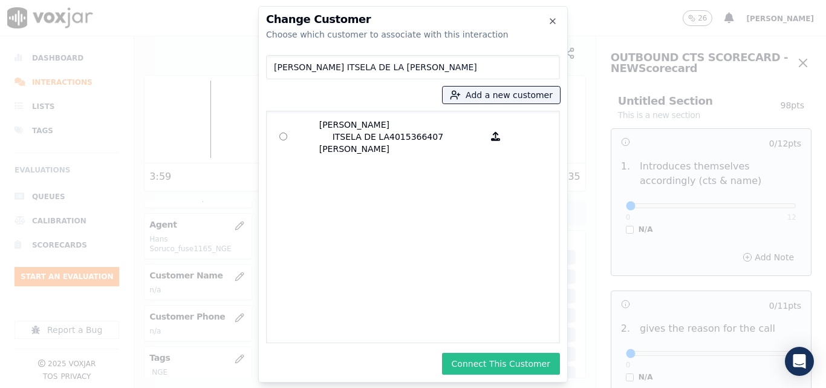
click at [500, 365] on button "Connect This Customer" at bounding box center [501, 364] width 118 height 22
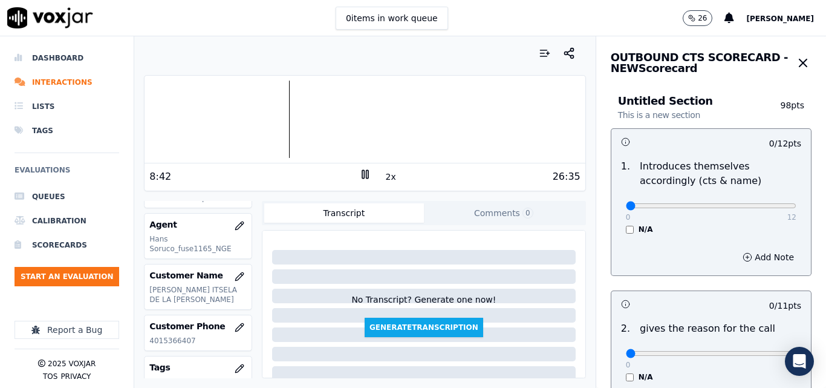
click at [0, 333] on nav "Dashboard Interactions Lists Tags Evaluations Queues Calibration Scorecards Sta…" at bounding box center [67, 211] width 134 height 351
type input "12"
click at [759, 208] on input "range" at bounding box center [711, 205] width 171 height 5
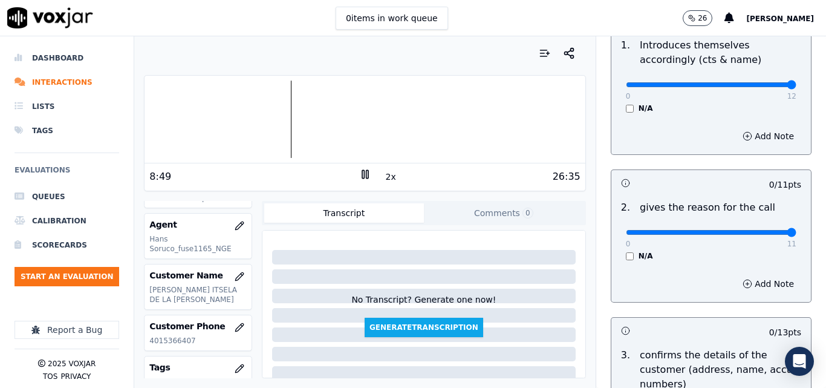
type input "11"
click at [766, 87] on input "range" at bounding box center [711, 84] width 171 height 5
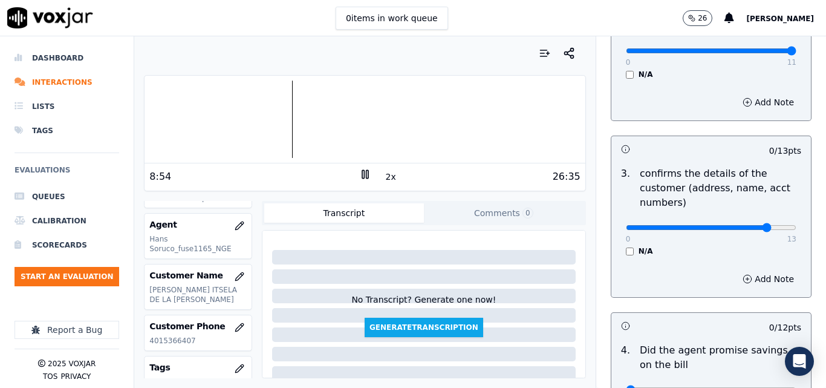
type input "11"
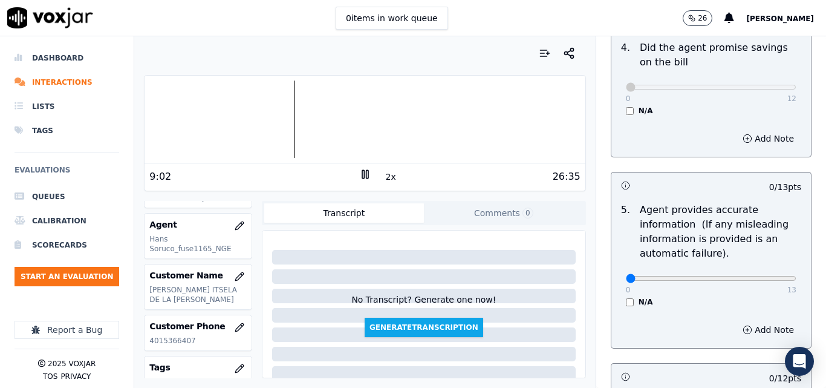
scroll to position [665, 0]
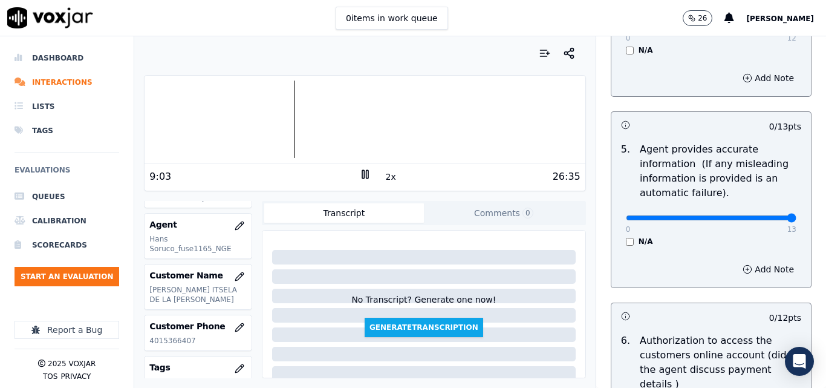
type input "13"
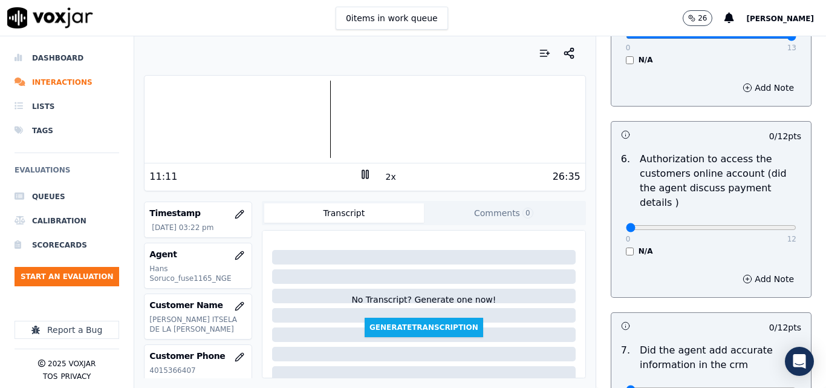
scroll to position [121, 0]
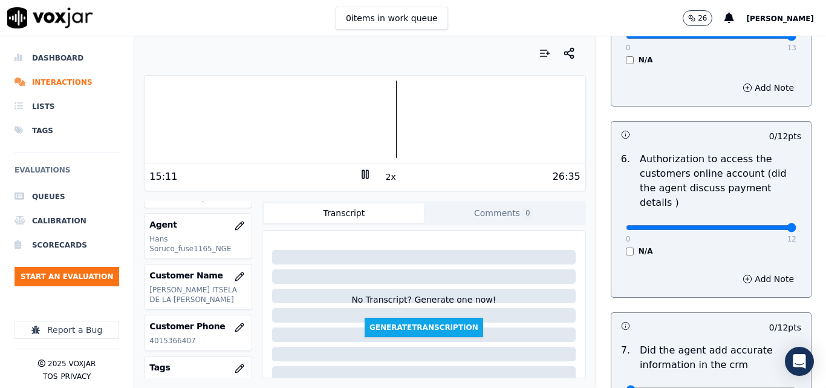
drag, startPoint x: 745, startPoint y: 212, endPoint x: 774, endPoint y: 214, distance: 29.1
type input "12"
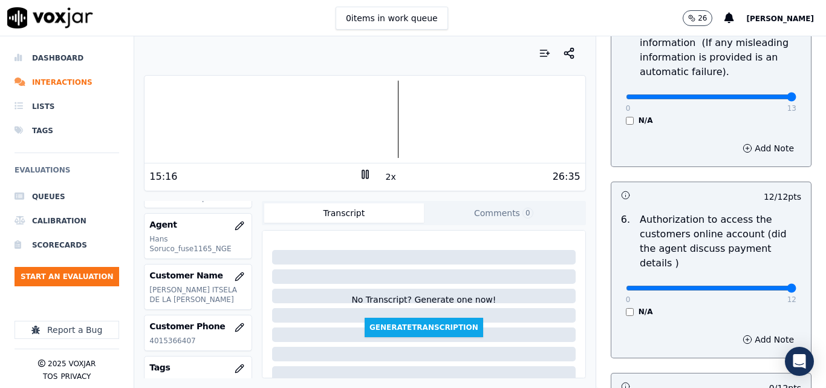
scroll to position [1089, 0]
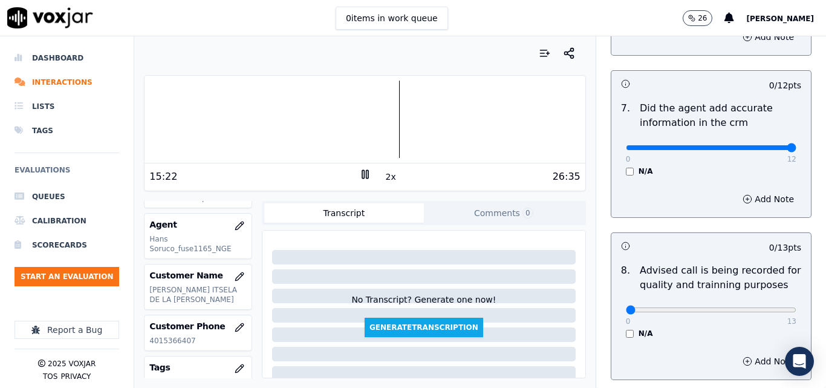
drag, startPoint x: 766, startPoint y: 134, endPoint x: 592, endPoint y: 123, distance: 175.2
type input "12"
click at [367, 112] on div at bounding box center [365, 118] width 440 height 77
click at [341, 113] on div at bounding box center [365, 118] width 440 height 77
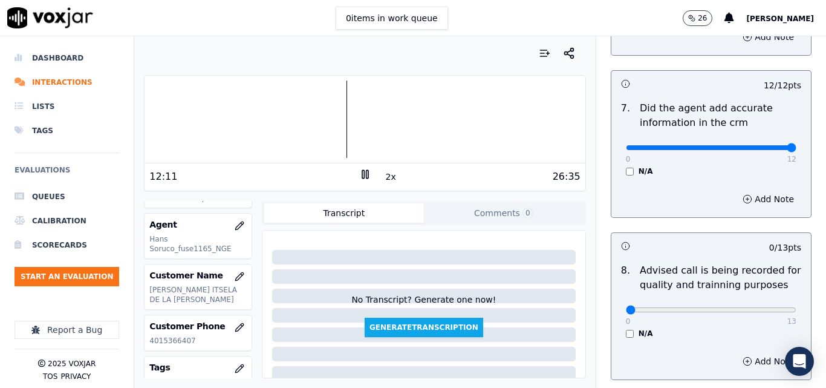
click at [326, 113] on div at bounding box center [365, 118] width 440 height 77
click at [312, 117] on div at bounding box center [365, 118] width 440 height 77
click at [292, 113] on div at bounding box center [365, 118] width 440 height 77
click at [300, 108] on div at bounding box center [365, 118] width 440 height 77
click at [295, 99] on div at bounding box center [365, 118] width 440 height 77
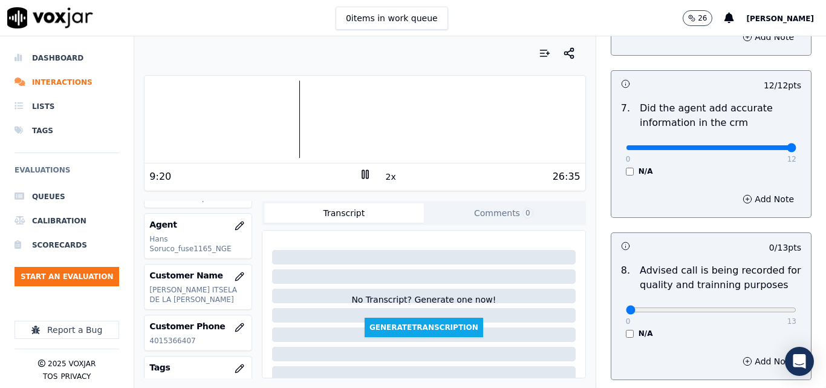
click at [384, 178] on button "2x" at bounding box center [391, 176] width 15 height 17
click at [298, 102] on div at bounding box center [365, 118] width 440 height 77
click at [388, 181] on button "1x" at bounding box center [391, 176] width 15 height 17
click at [388, 181] on button "1.5x" at bounding box center [396, 176] width 24 height 17
click at [389, 175] on button "2x" at bounding box center [391, 176] width 15 height 17
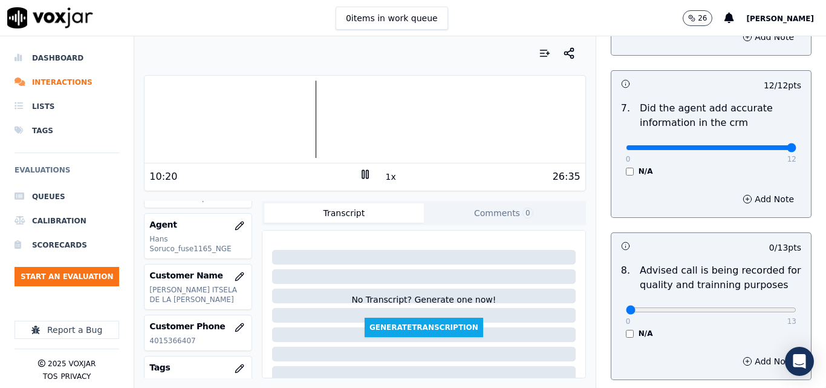
click at [387, 180] on button "1x" at bounding box center [391, 176] width 15 height 17
click at [387, 180] on button "1.5x" at bounding box center [396, 176] width 24 height 17
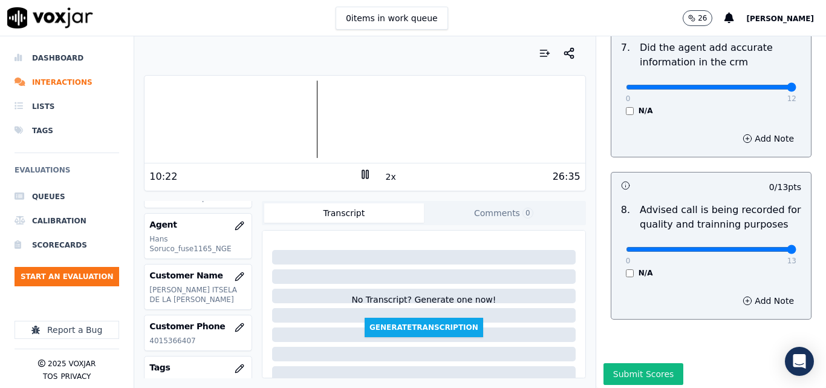
type input "13"
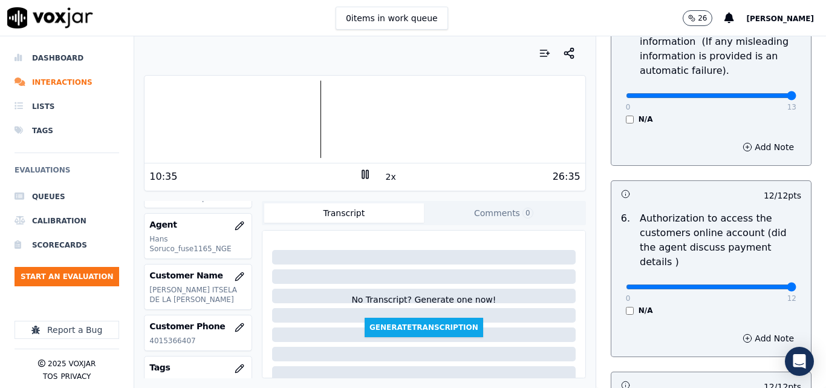
scroll to position [847, 0]
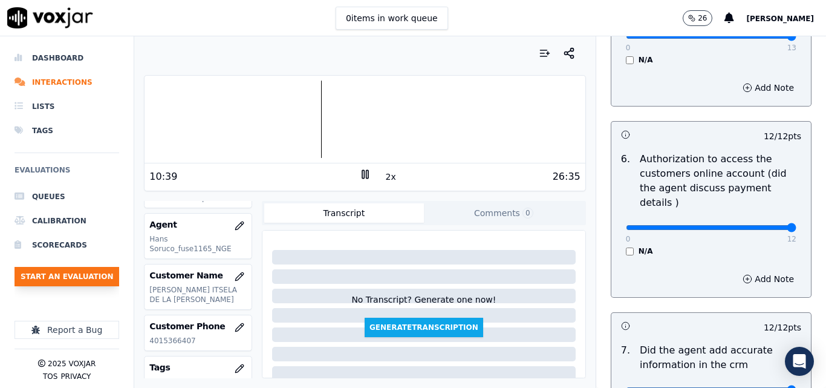
click at [90, 277] on button "Start an Evaluation" at bounding box center [67, 276] width 105 height 19
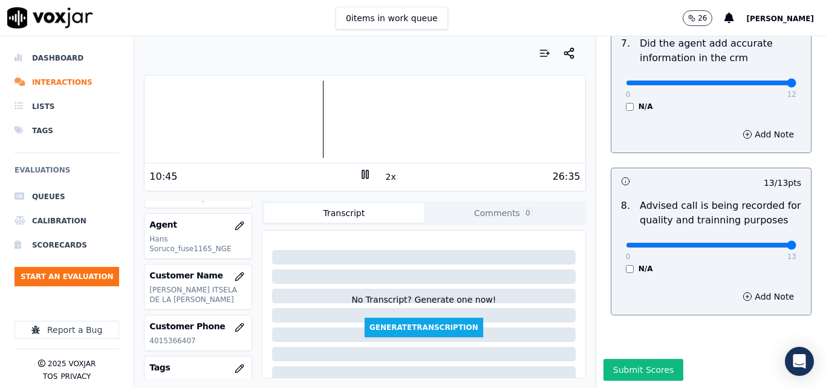
scroll to position [1166, 0]
click at [625, 359] on button "Submit Scores" at bounding box center [644, 370] width 80 height 22
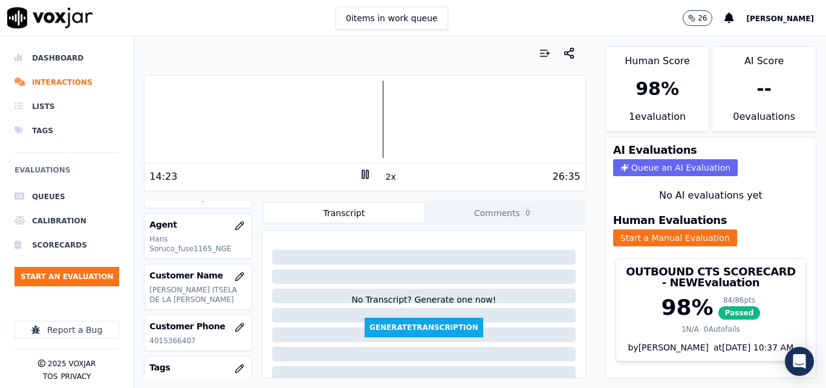
click at [0, 329] on nav "Dashboard Interactions Lists Tags Evaluations Queues Calibration Scorecards Sta…" at bounding box center [67, 211] width 134 height 351
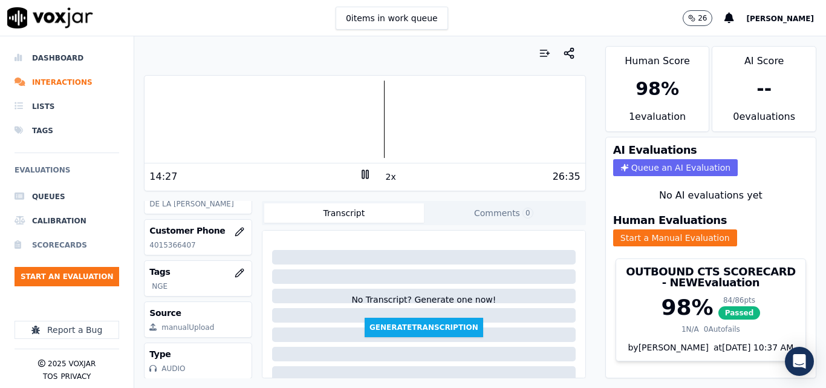
scroll to position [235, 0]
click at [55, 90] on li "Interactions" at bounding box center [67, 82] width 105 height 24
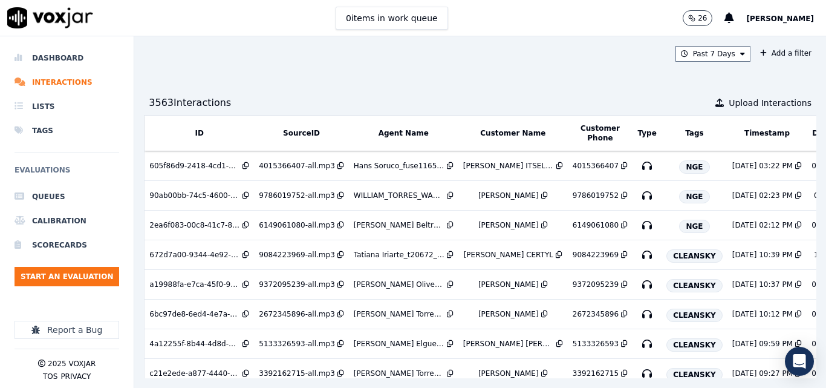
click at [0, 209] on nav "Dashboard Interactions Lists Tags Evaluations Queues Calibration Scorecards Sta…" at bounding box center [67, 211] width 134 height 351
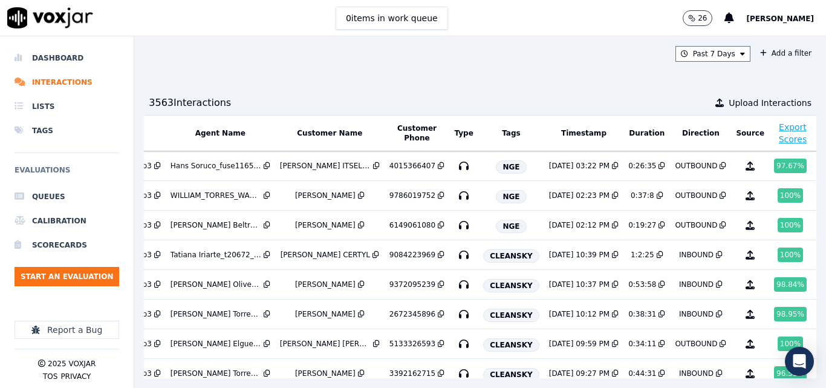
click at [44, 287] on ul "Queues Calibration Scorecards Start an Evaluation" at bounding box center [67, 240] width 105 height 111
click at [44, 278] on button "Start an Evaluation" at bounding box center [67, 276] width 105 height 19
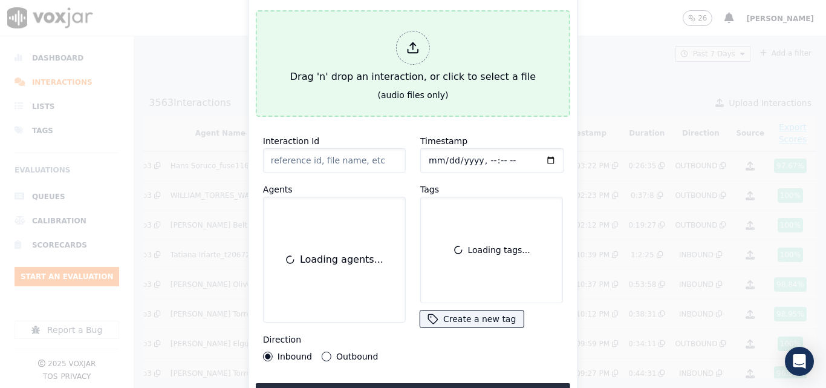
click at [411, 61] on div "Drag 'n' drop an interaction, or click to select a file" at bounding box center [413, 57] width 255 height 63
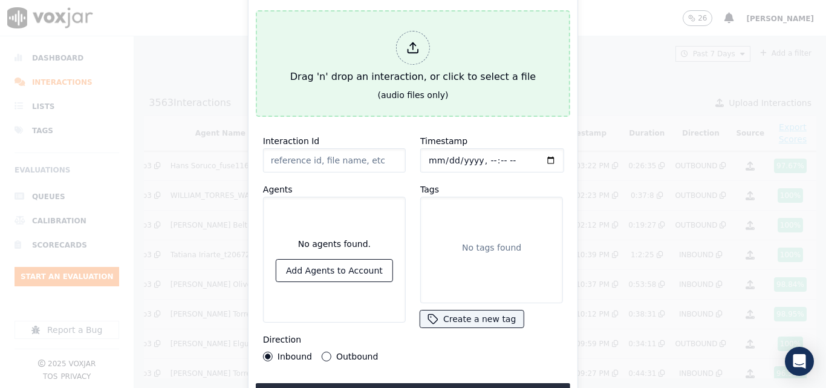
type input "20250814-134018_2038191724-all.mp3"
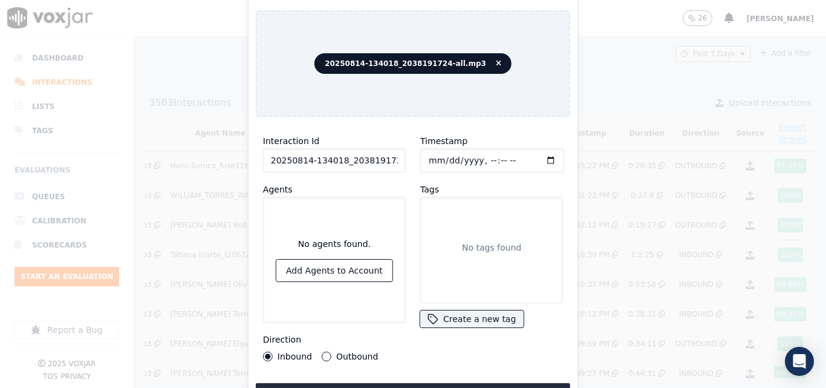
click at [323, 355] on button "Outbound" at bounding box center [327, 356] width 10 height 10
click at [323, 198] on div "No agents found. Add Agents to Account" at bounding box center [334, 260] width 143 height 126
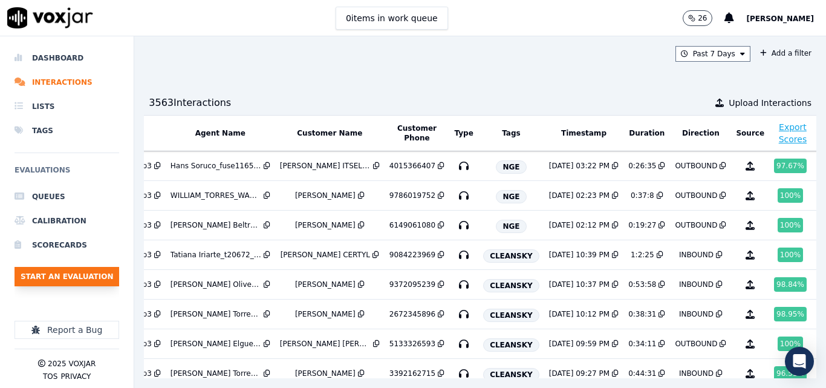
click at [90, 279] on button "Start an Evaluation" at bounding box center [67, 276] width 105 height 19
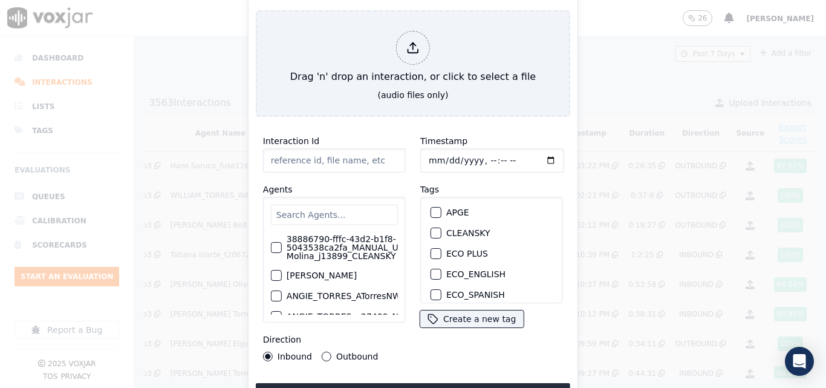
click at [330, 212] on input "text" at bounding box center [334, 214] width 127 height 21
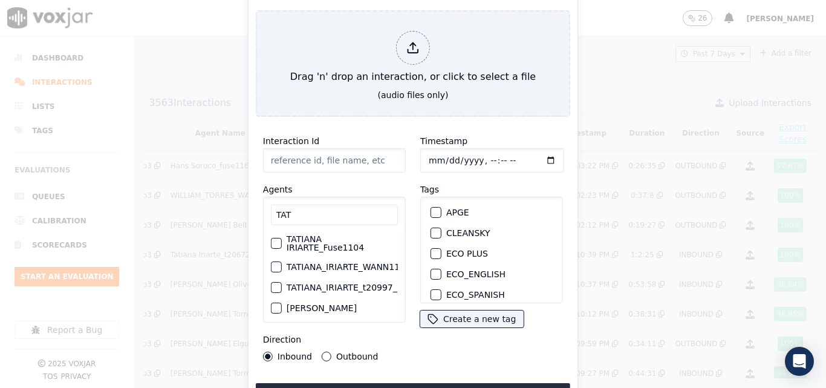
type input "TAT"
click at [316, 266] on label "TATIANA_IRIARTE_WANN1104_NGE" at bounding box center [360, 267] width 146 height 8
click at [282, 266] on button "TATIANA_IRIARTE_WANN1104_NGE" at bounding box center [276, 266] width 11 height 11
click at [339, 263] on label "TATIANA_IRIARTE_WANN1104_NGE" at bounding box center [313, 267] width 146 height 8
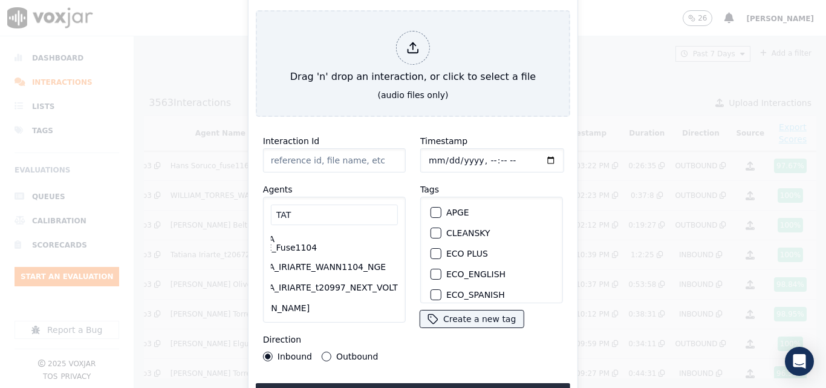
click at [235, 261] on button "TATIANA_IRIARTE_WANN1104_NGE" at bounding box center [229, 266] width 11 height 11
click at [324, 351] on button "Outbound" at bounding box center [327, 356] width 10 height 10
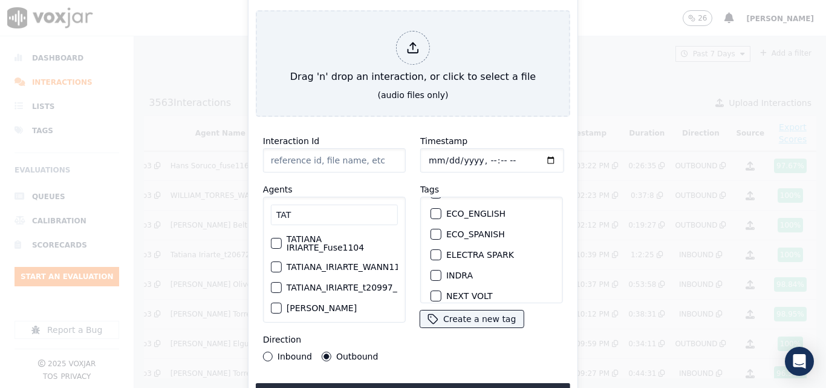
scroll to position [121, 0]
click at [435, 252] on div "button" at bounding box center [435, 256] width 8 height 8
click at [330, 263] on label "TATIANA_IRIARTE_WANN1104_NGE" at bounding box center [360, 267] width 146 height 8
click at [282, 261] on button "TATIANA_IRIARTE_WANN1104_NGE" at bounding box center [276, 266] width 11 height 11
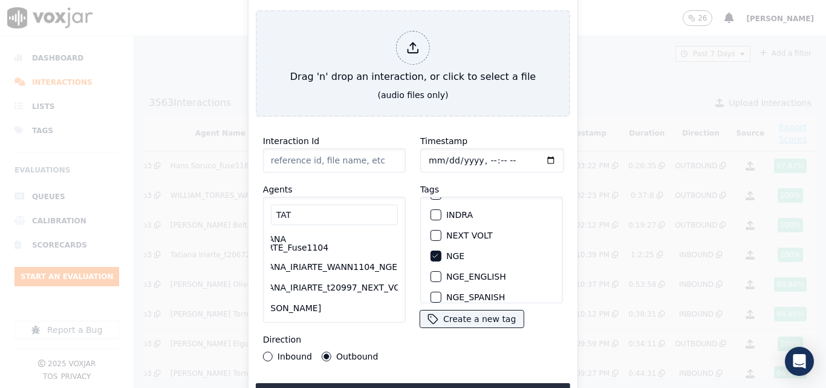
scroll to position [0, 48]
